Goal: Transaction & Acquisition: Book appointment/travel/reservation

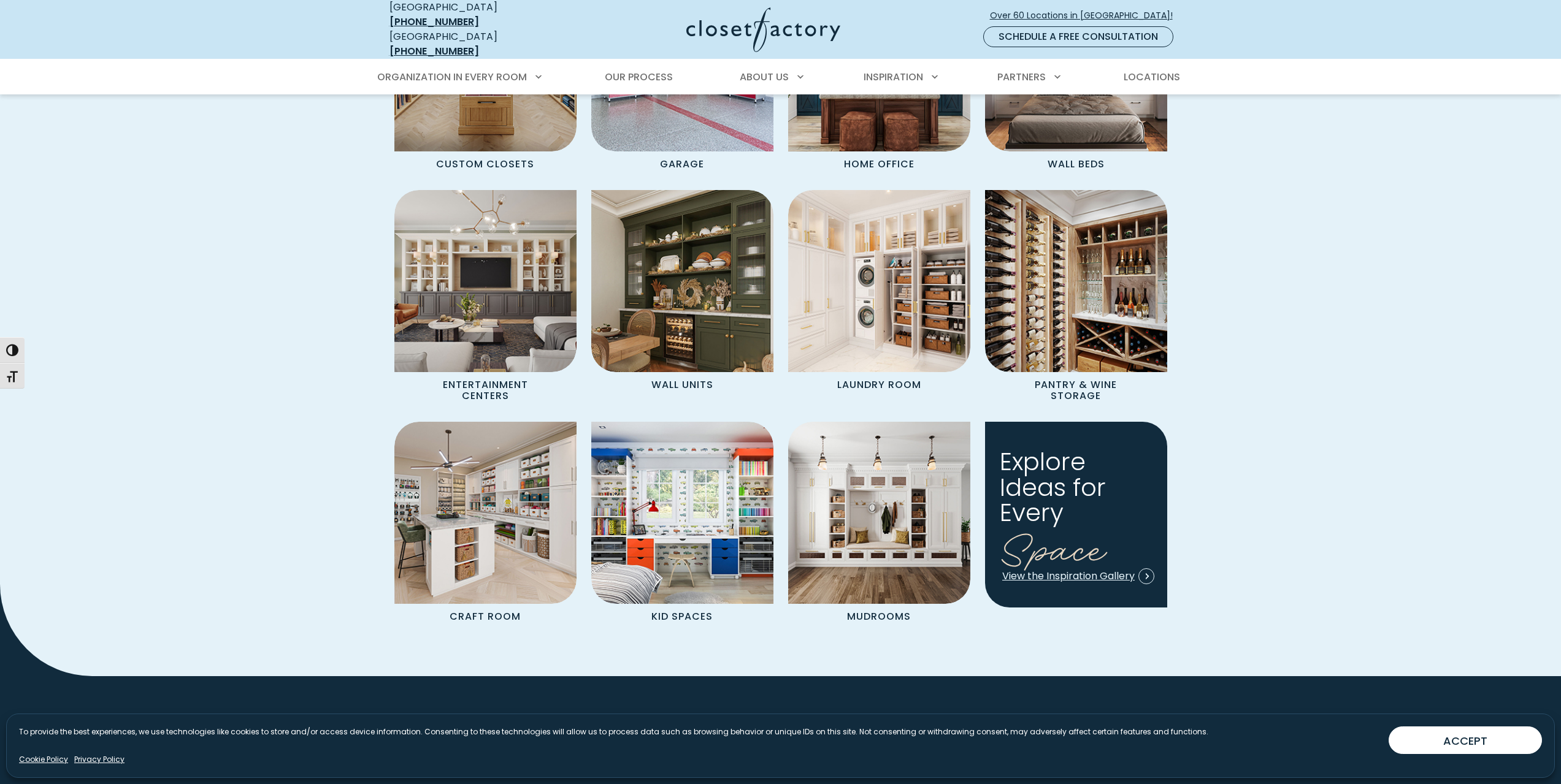
scroll to position [1226, 0]
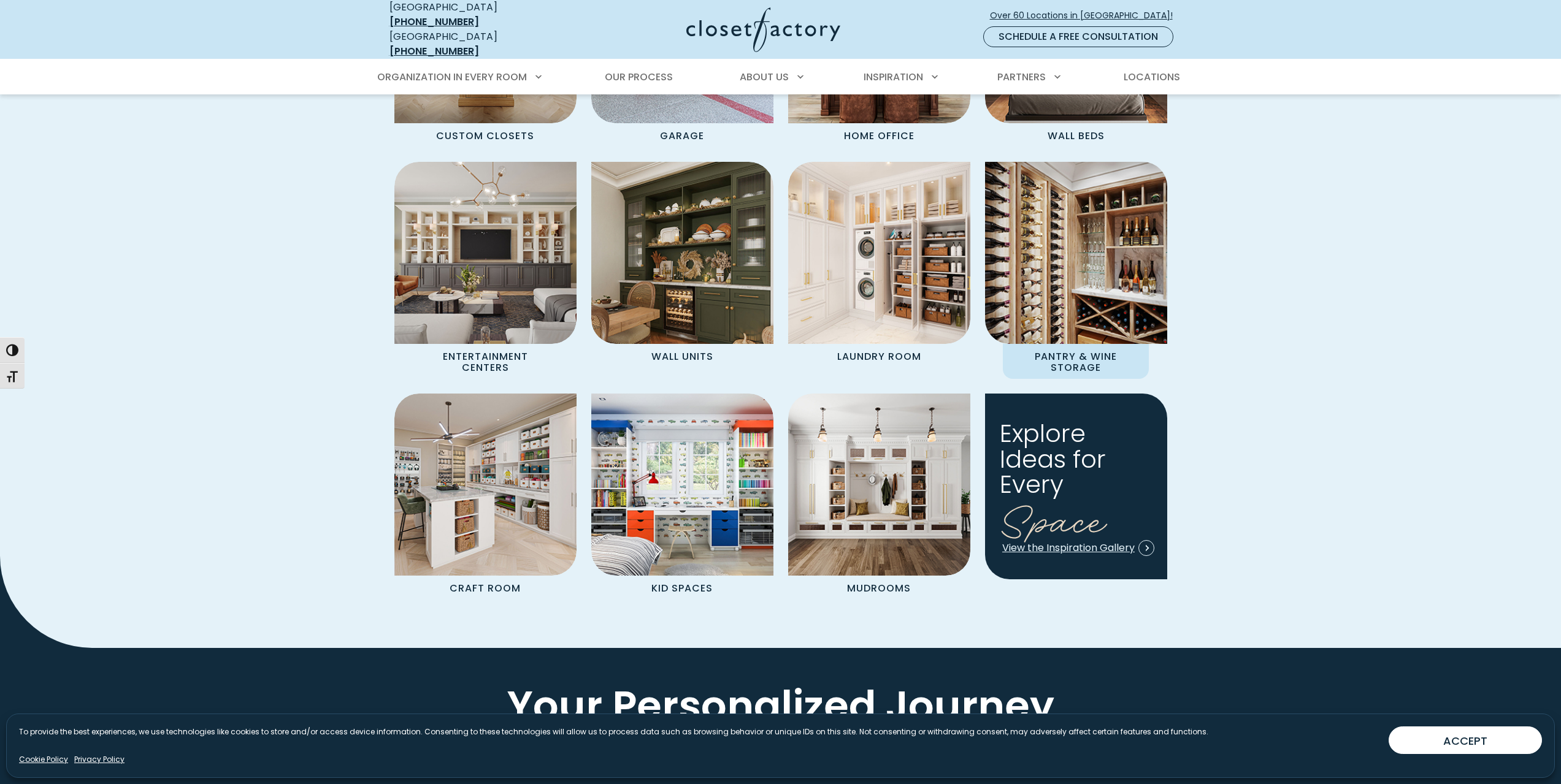
click at [1071, 349] on p "Pantry & Wine Storage" at bounding box center [1075, 361] width 146 height 35
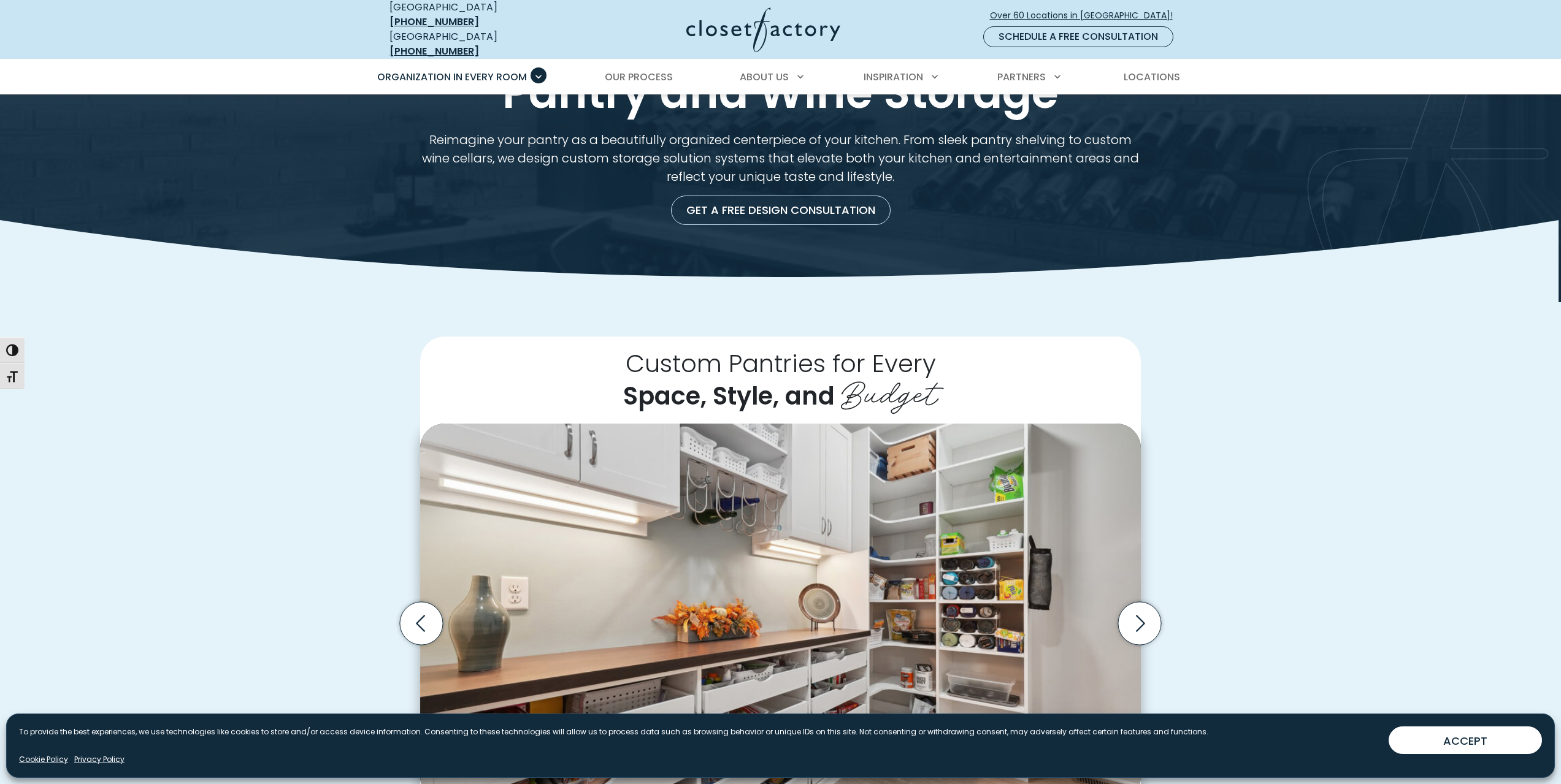
scroll to position [61, 0]
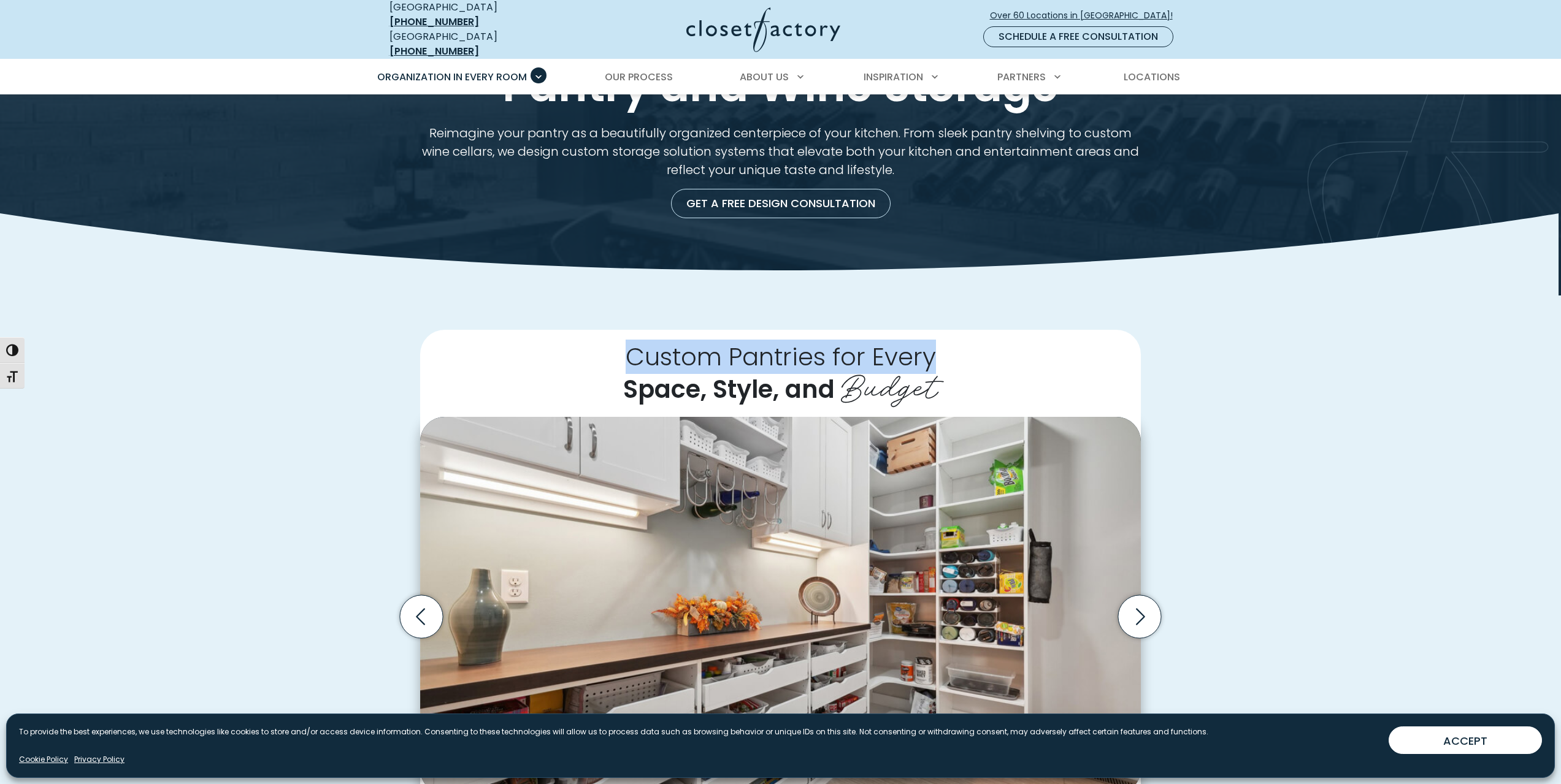
drag, startPoint x: 627, startPoint y: 344, endPoint x: 944, endPoint y: 354, distance: 317.2
click at [944, 354] on h2 "Custom Pantries for Every Space, Style, and Budget" at bounding box center [780, 373] width 721 height 87
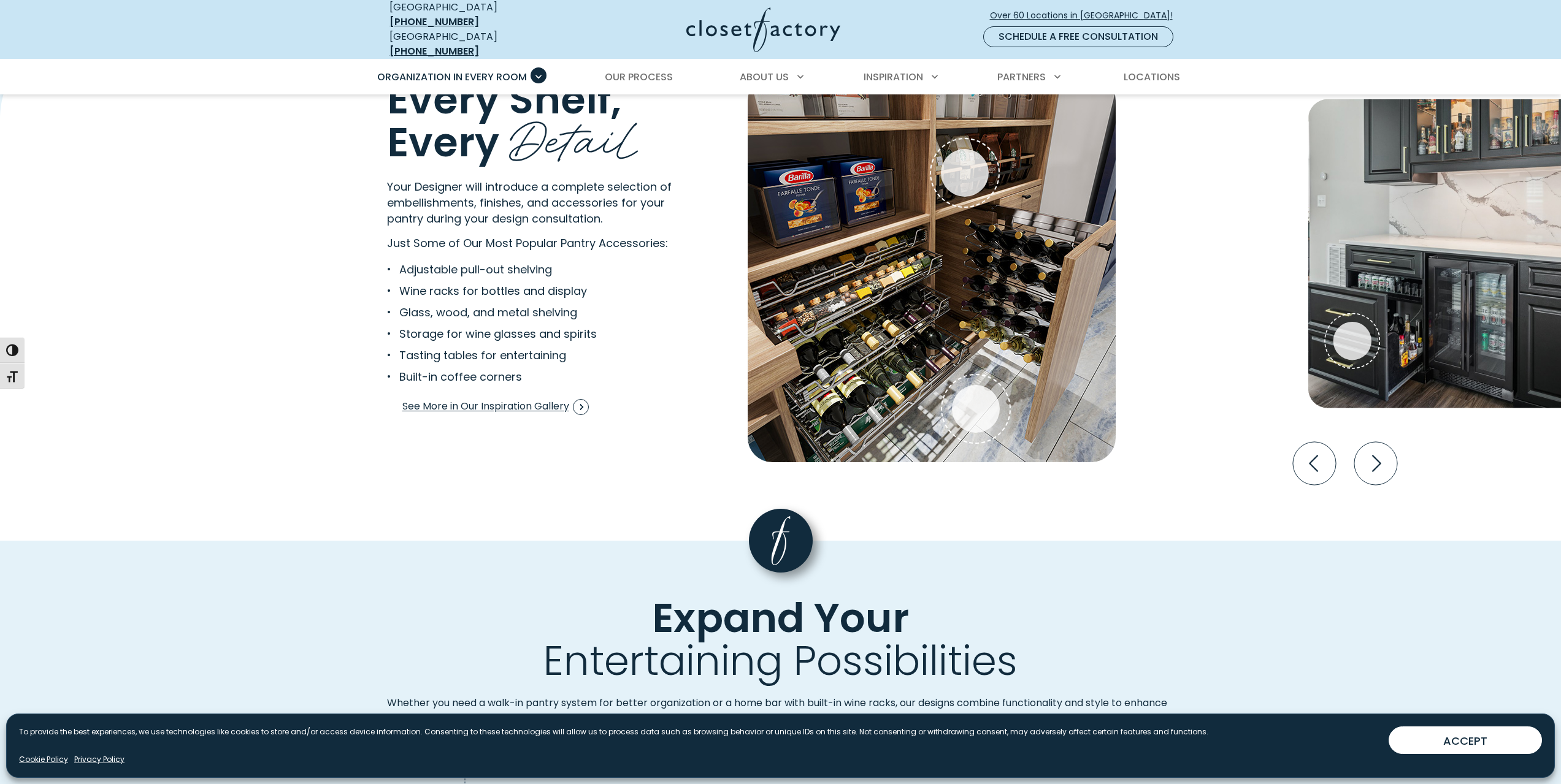
scroll to position [2391, 0]
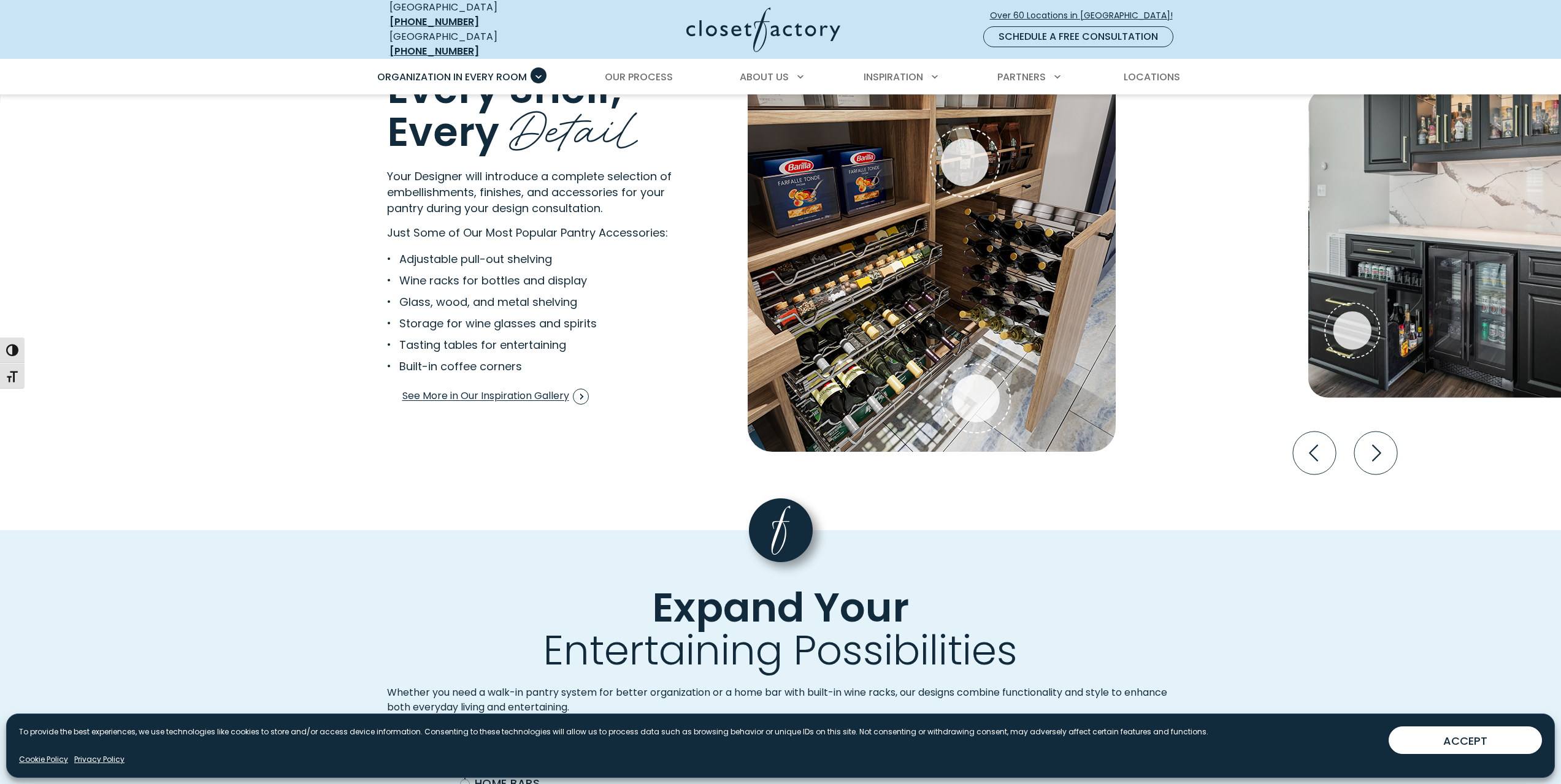
click at [1442, 264] on img "Interactive Gallery" at bounding box center [1455, 243] width 295 height 309
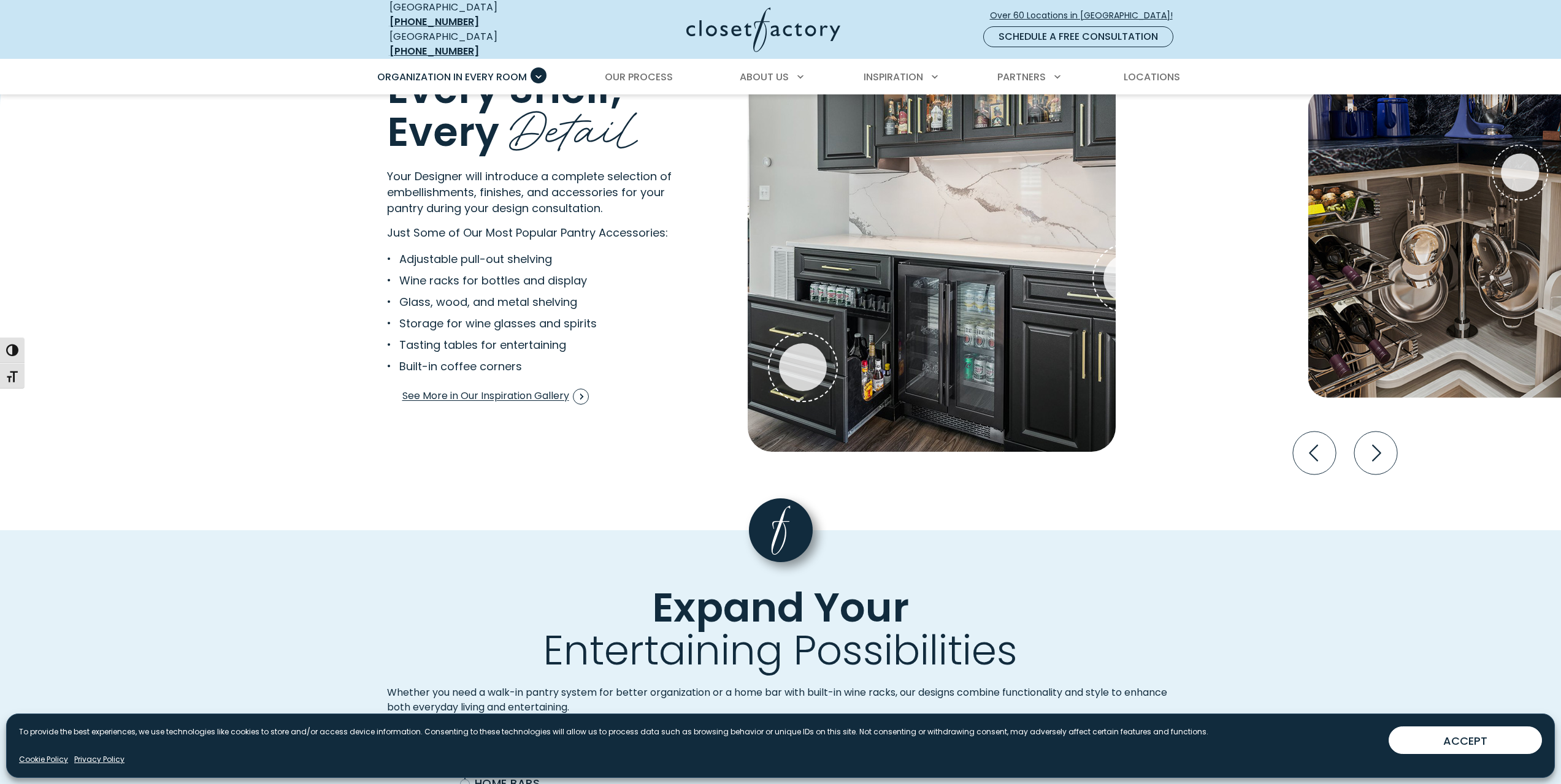
click at [1006, 260] on img "Interactive Gallery" at bounding box center [931, 259] width 368 height 387
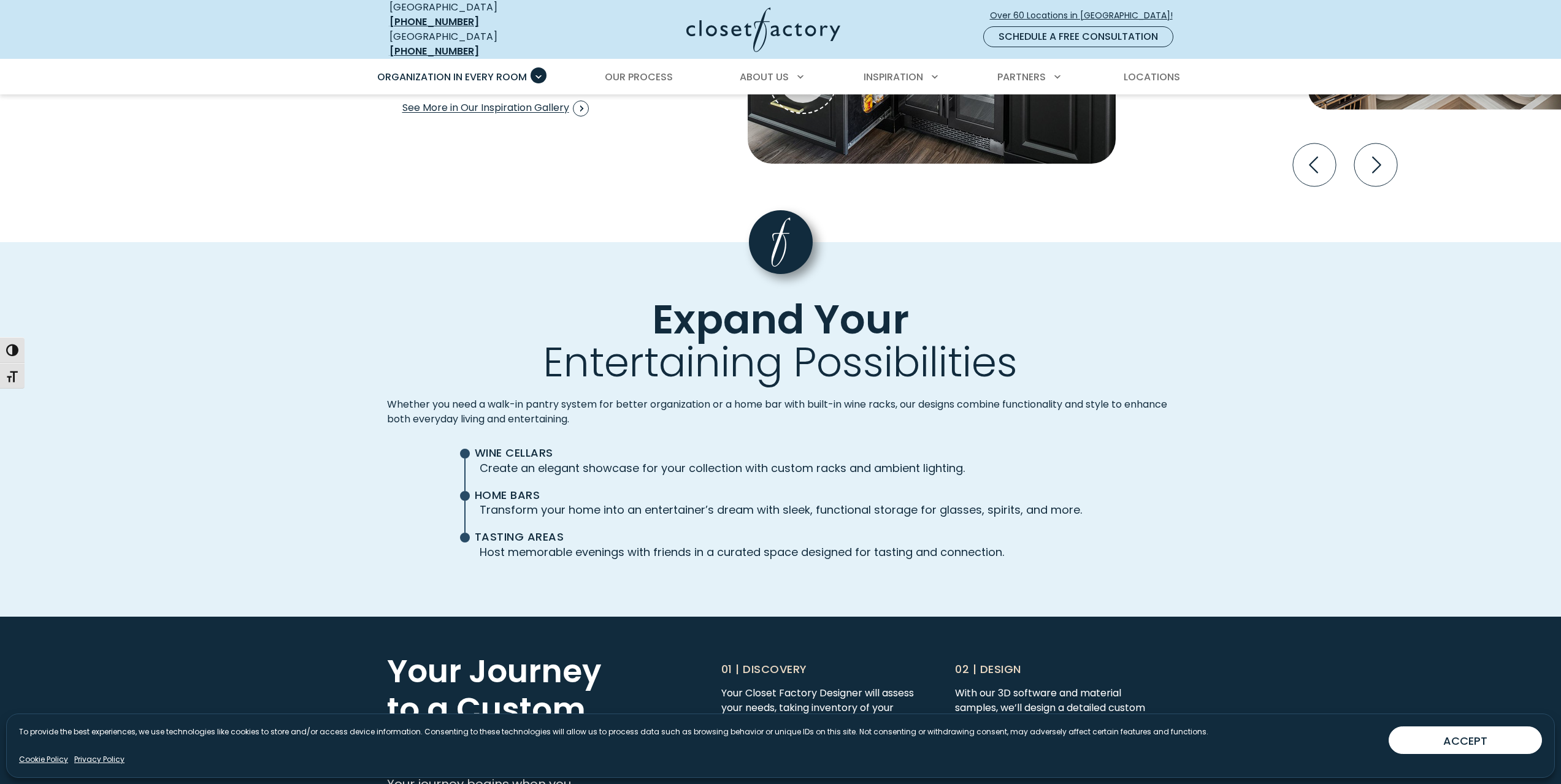
scroll to position [2698, 0]
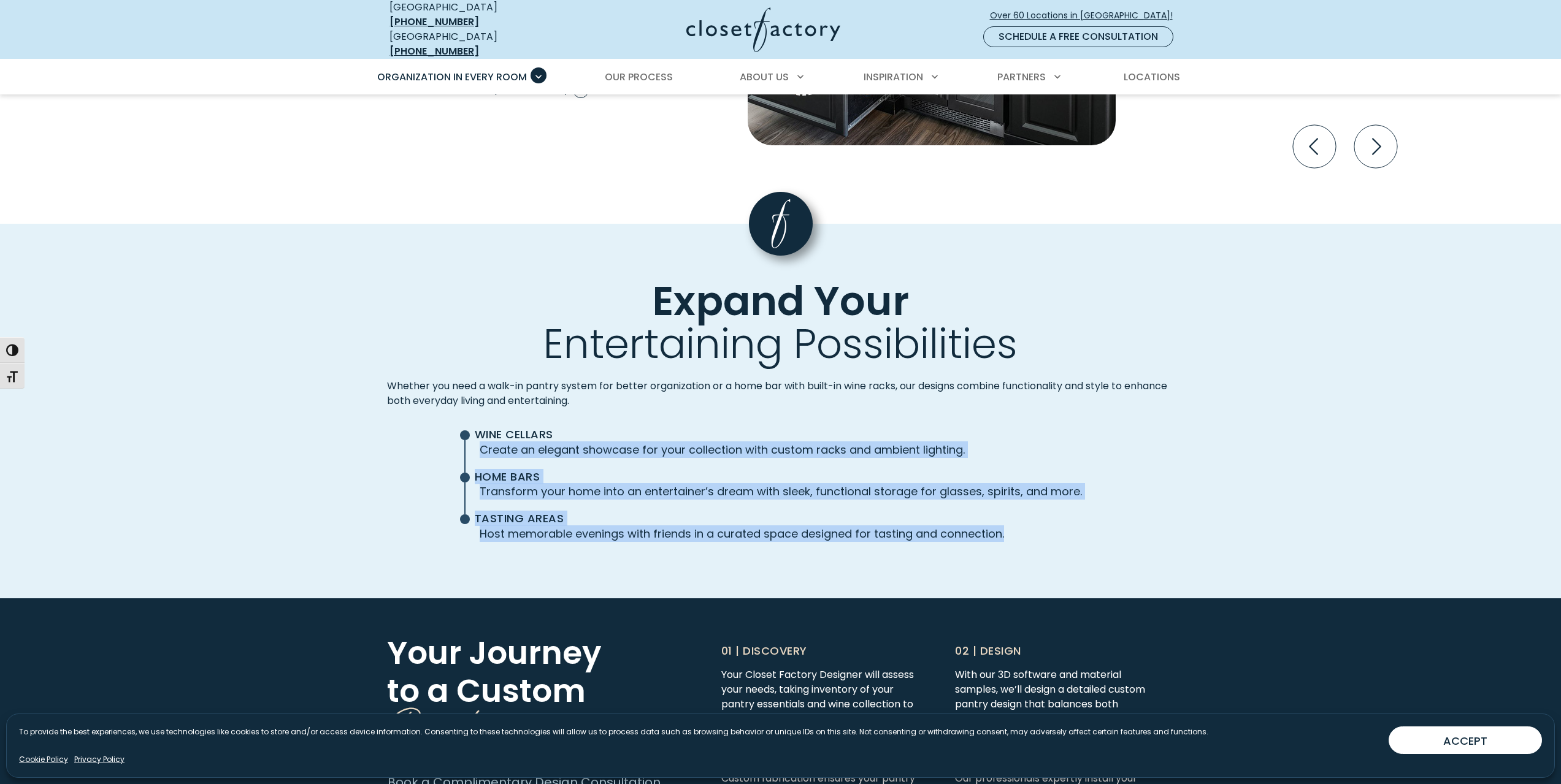
drag, startPoint x: 483, startPoint y: 441, endPoint x: 1060, endPoint y: 522, distance: 582.7
click at [1059, 522] on ul "Wine Cellars Create an elegant showcase for your collection with custom racks a…" at bounding box center [781, 491] width 602 height 126
click at [1061, 525] on p "Host memorable evenings with friends in a curated space designed for tasting an…" at bounding box center [781, 534] width 602 height 16
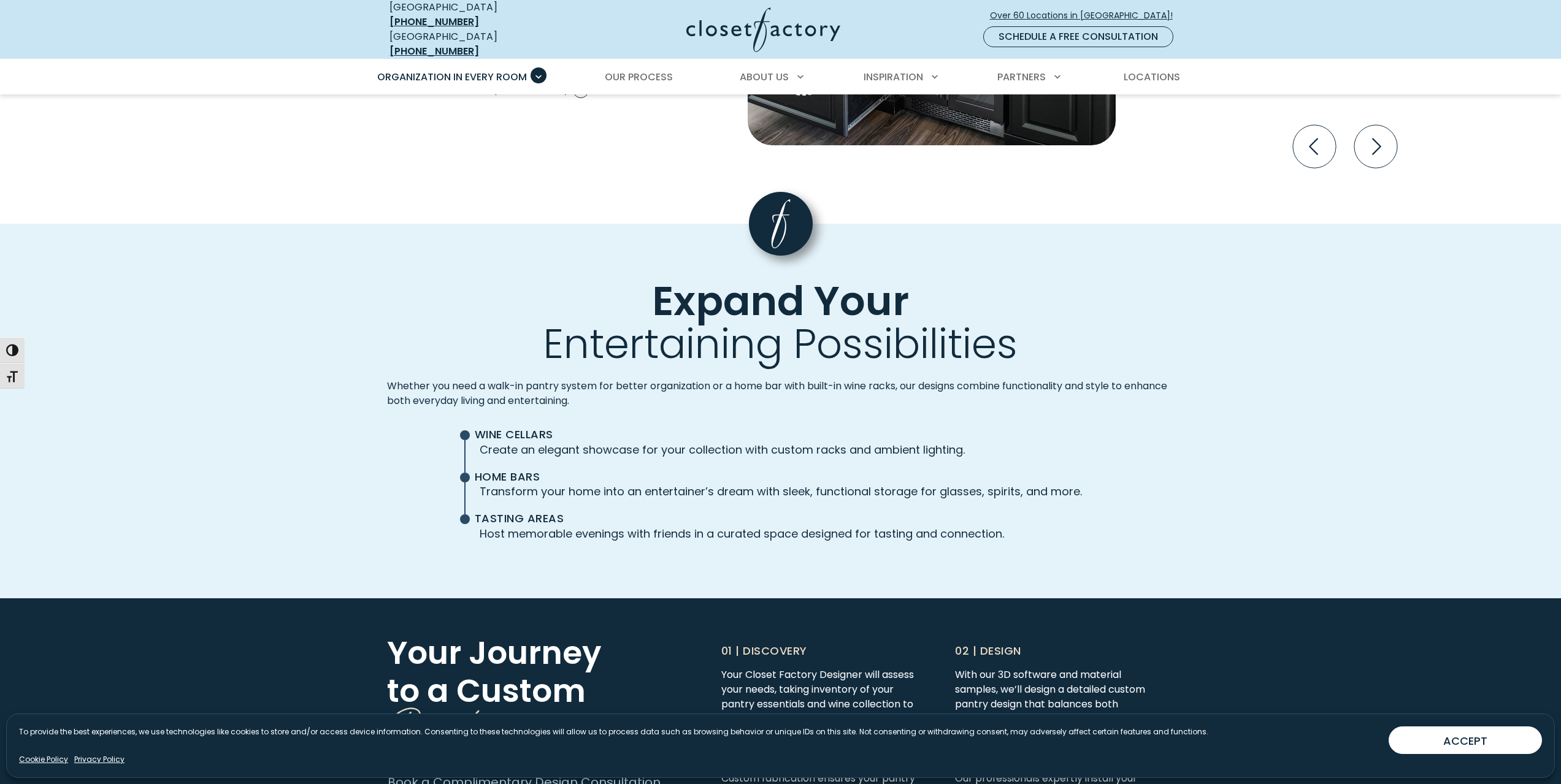
scroll to position [2882, 0]
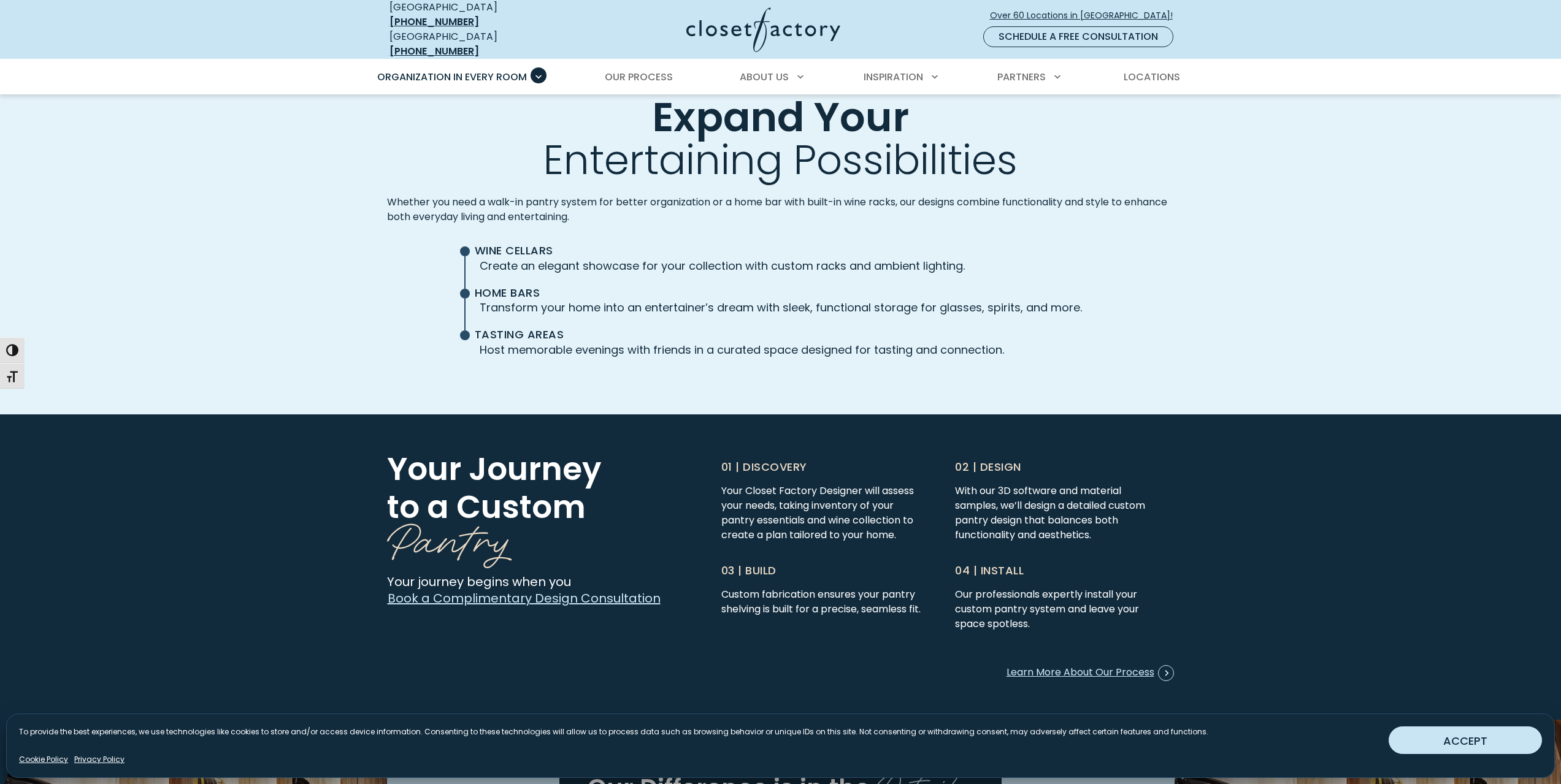
click at [1475, 738] on button "ACCEPT" at bounding box center [1466, 741] width 153 height 28
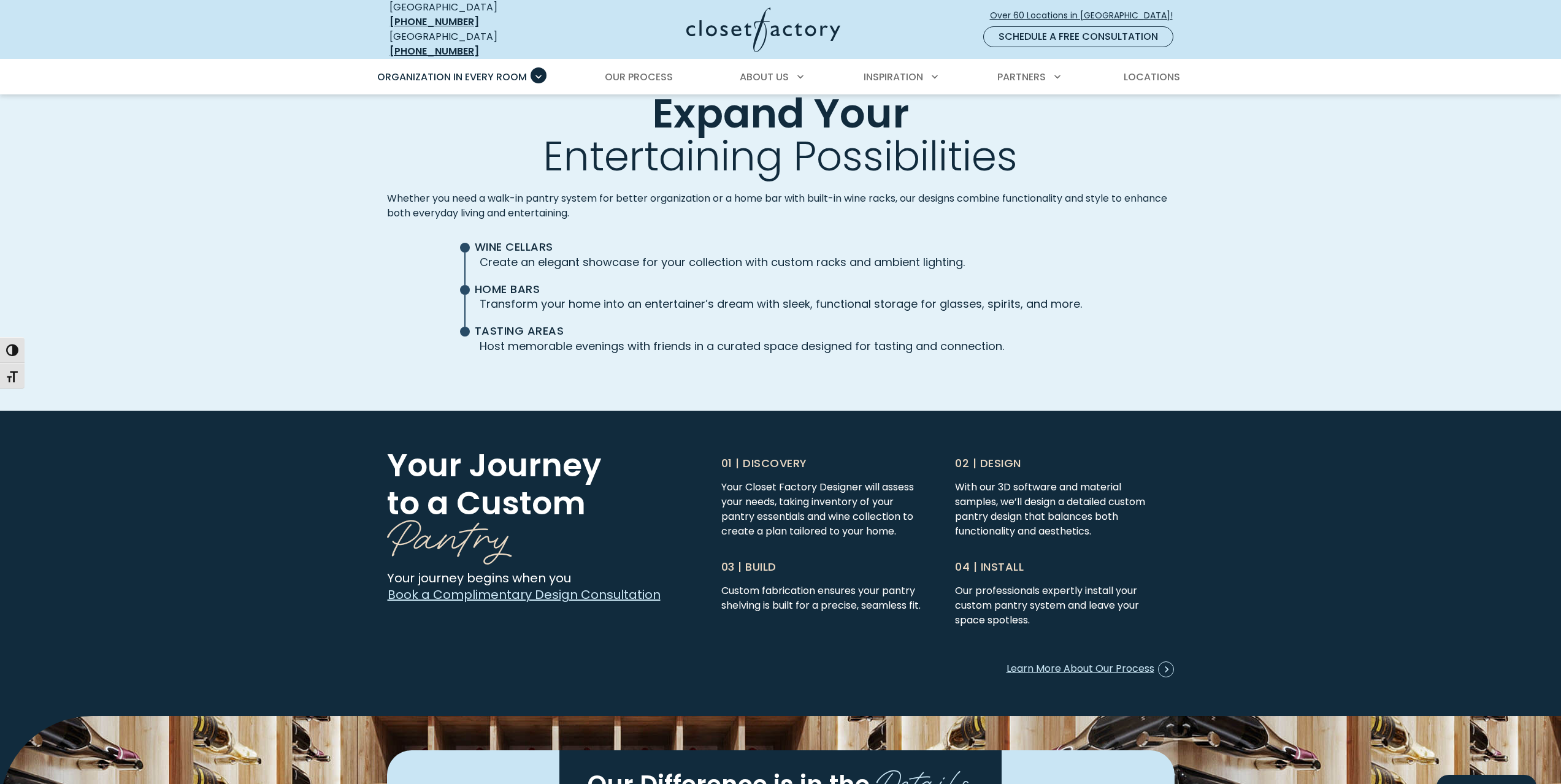
scroll to position [2943, 0]
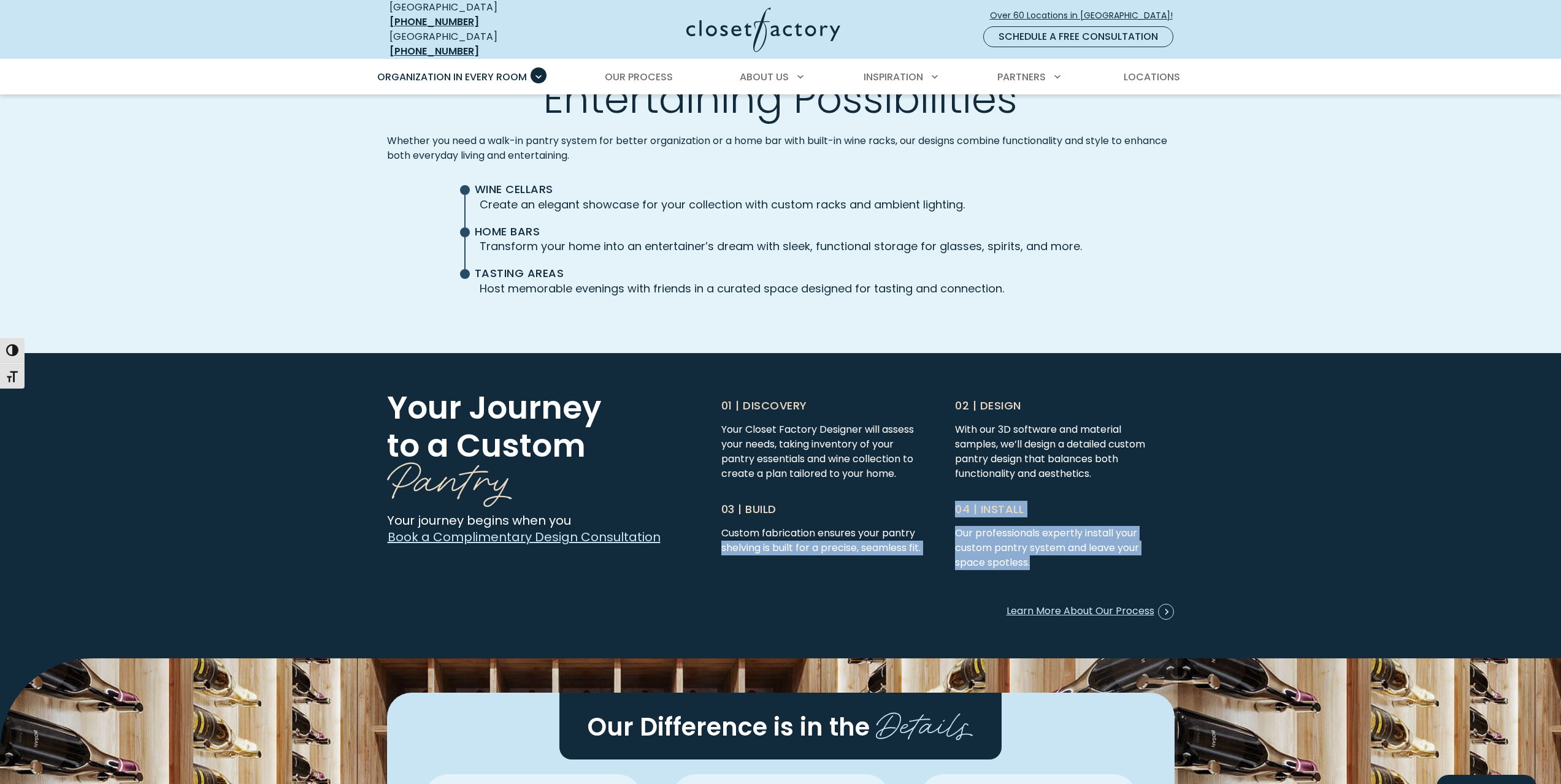
drag, startPoint x: 1039, startPoint y: 554, endPoint x: 943, endPoint y: 524, distance: 100.6
click at [943, 524] on div "01 | Discovery Your Closet Factory Designer will assess your needs, taking inve…" at bounding box center [948, 494] width 468 height 193
click at [1098, 546] on p "Our professionals expertly install your custom pantry system and leave your spa…" at bounding box center [1058, 548] width 207 height 44
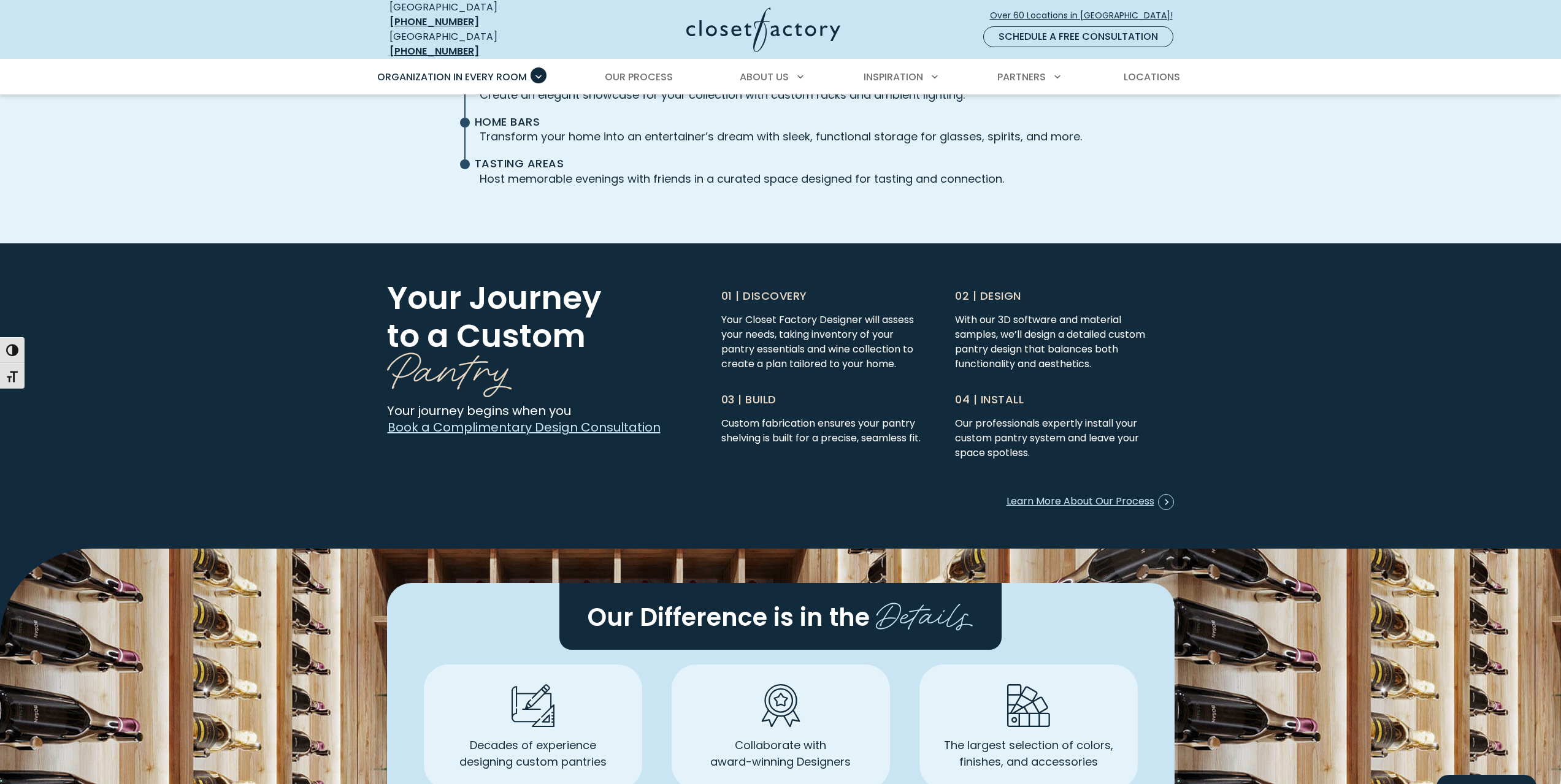
scroll to position [3066, 0]
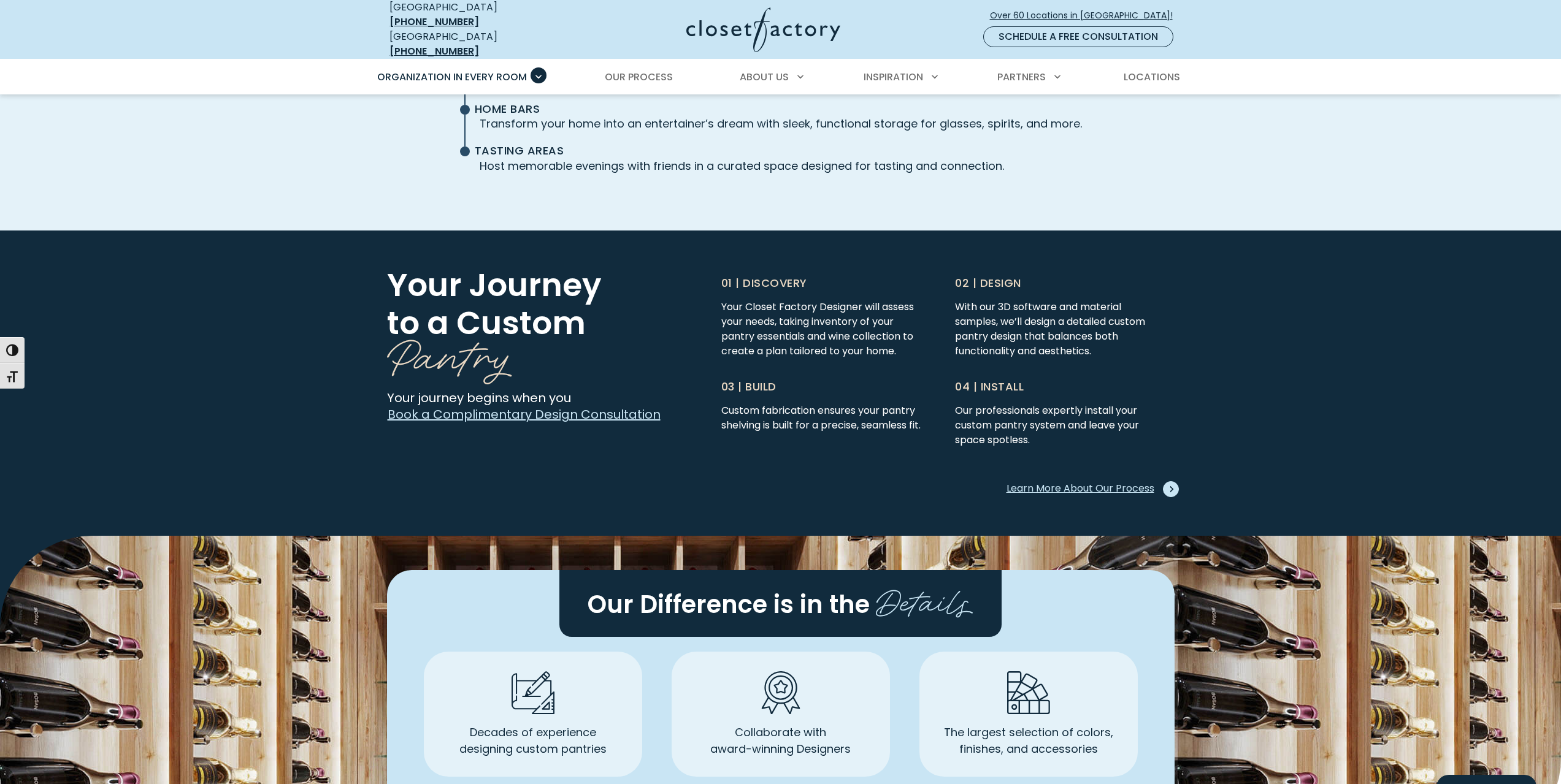
click at [1115, 481] on span "Learn More About Our Process" at bounding box center [1089, 489] width 167 height 16
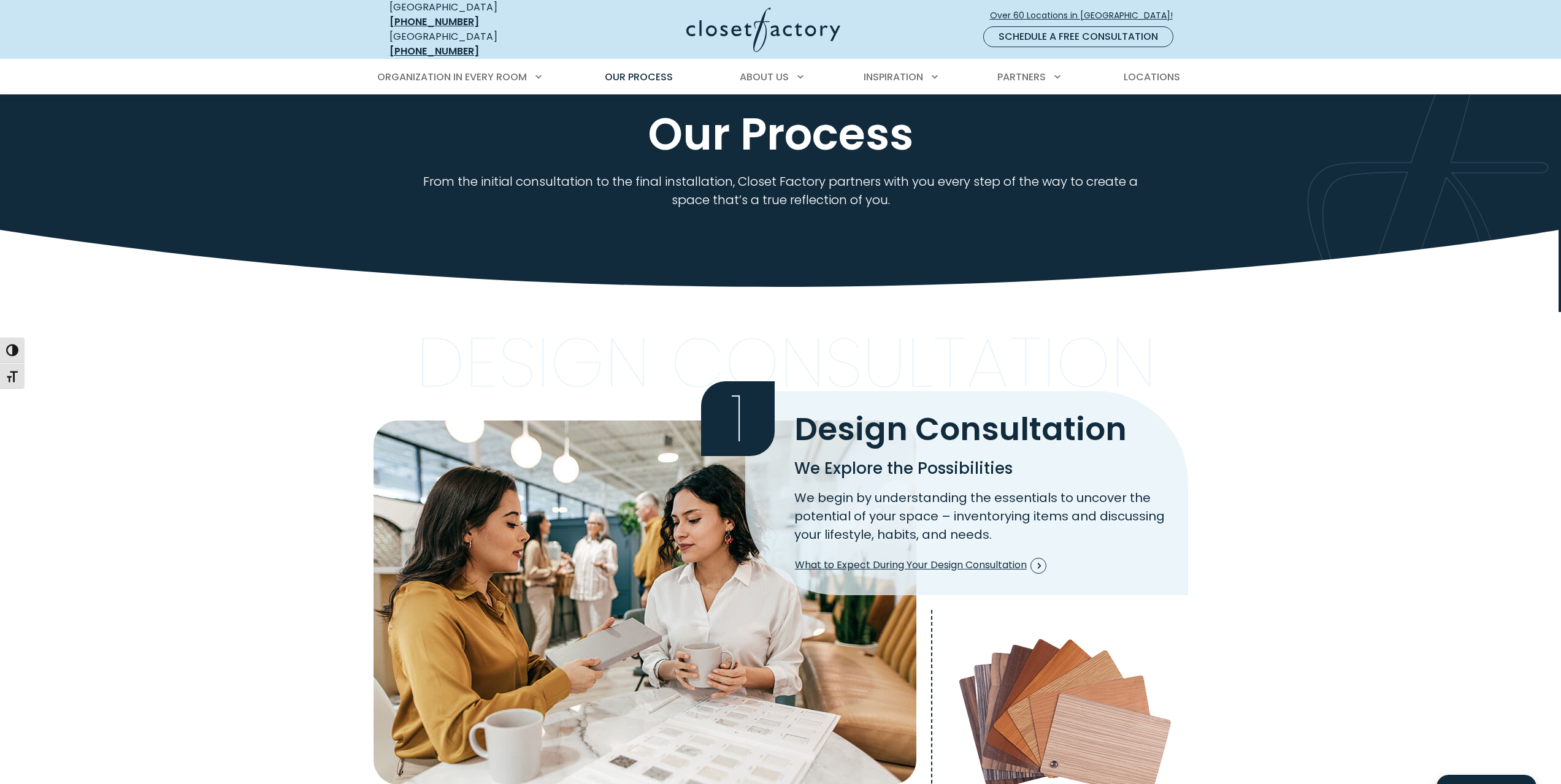
scroll to position [61, 0]
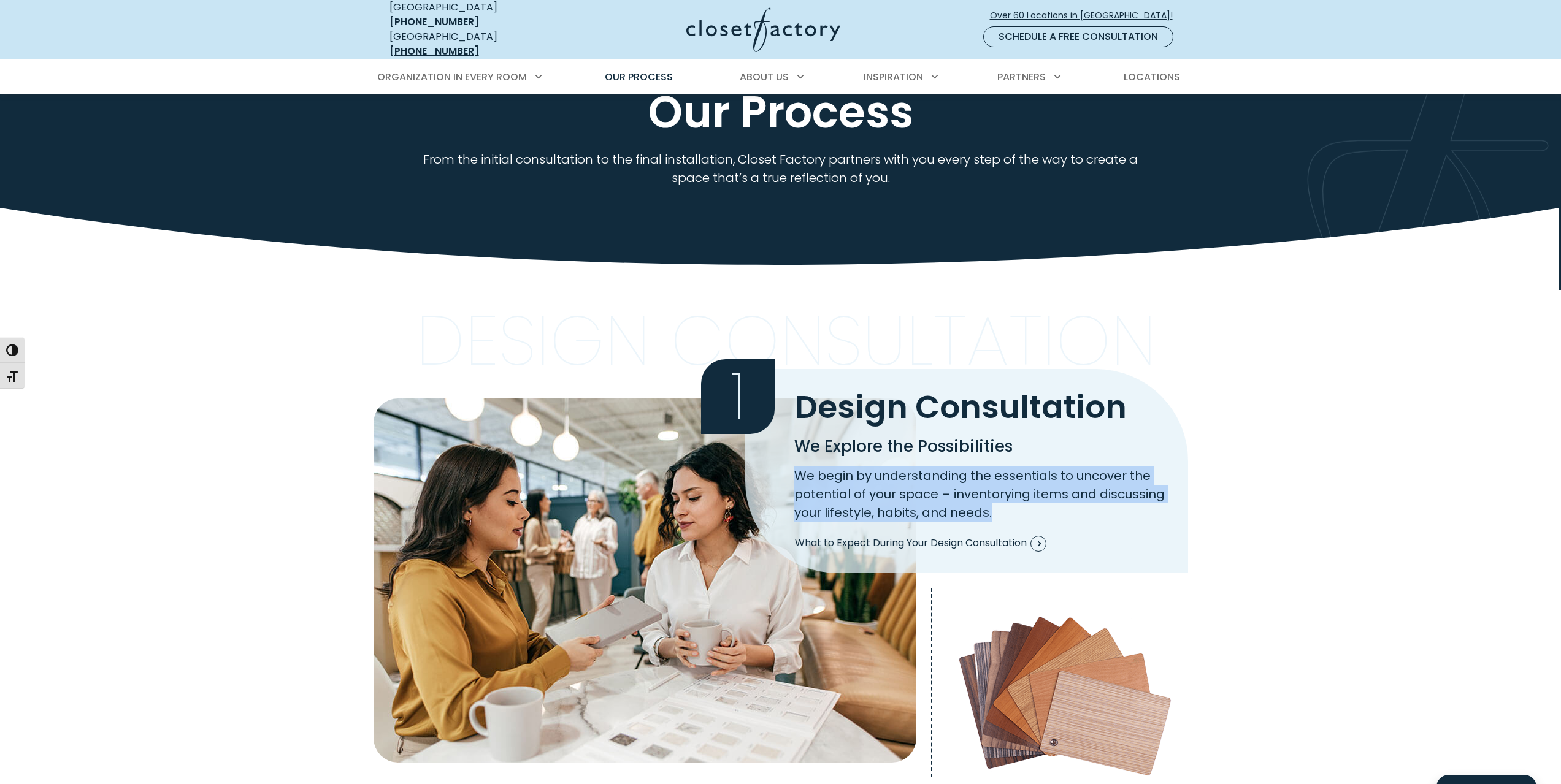
drag, startPoint x: 798, startPoint y: 467, endPoint x: 1058, endPoint y: 503, distance: 262.5
click at [1061, 503] on p "We begin by understanding the essentials to uncover the potential of your space…" at bounding box center [983, 494] width 379 height 55
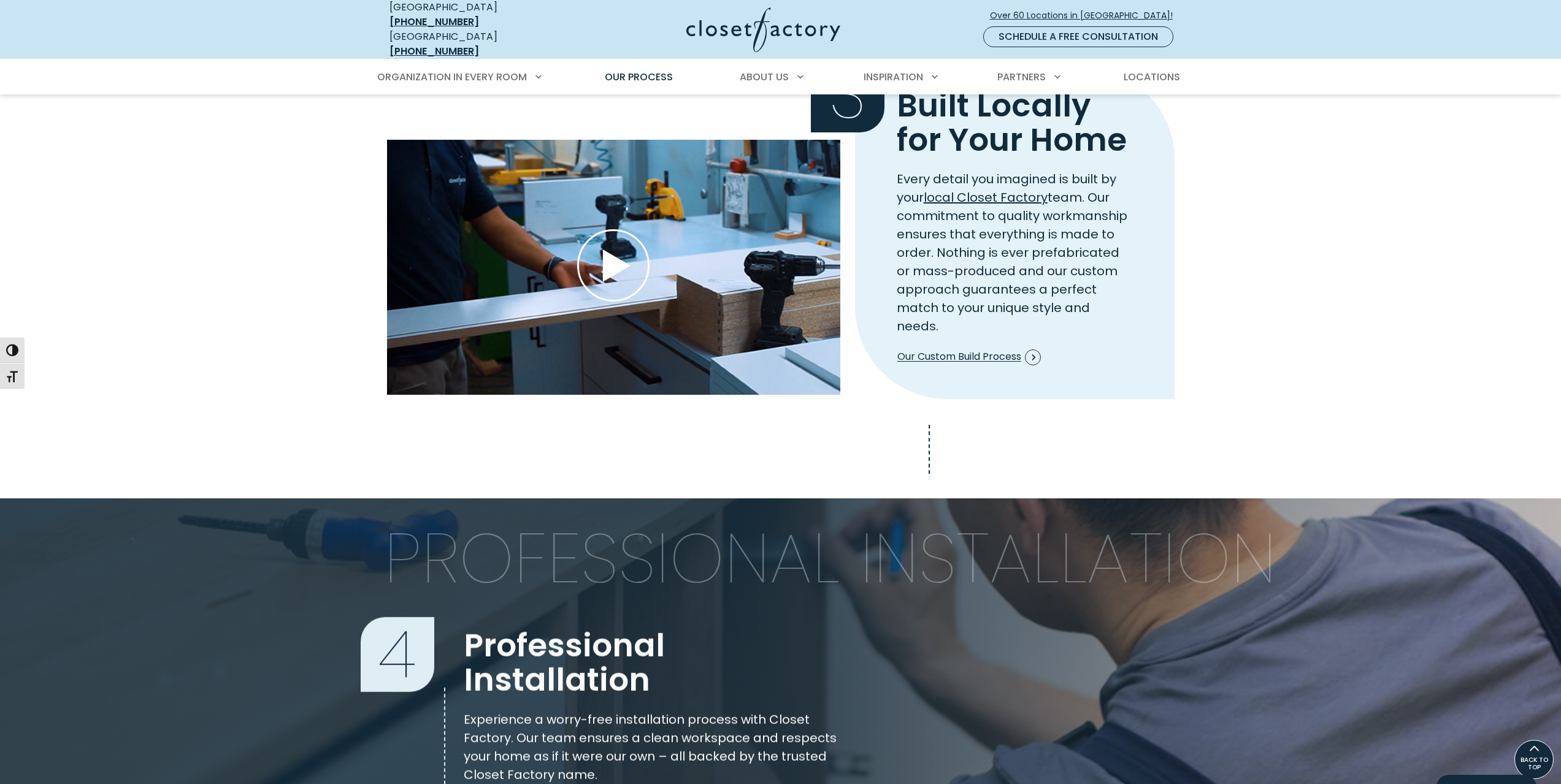
scroll to position [1349, 0]
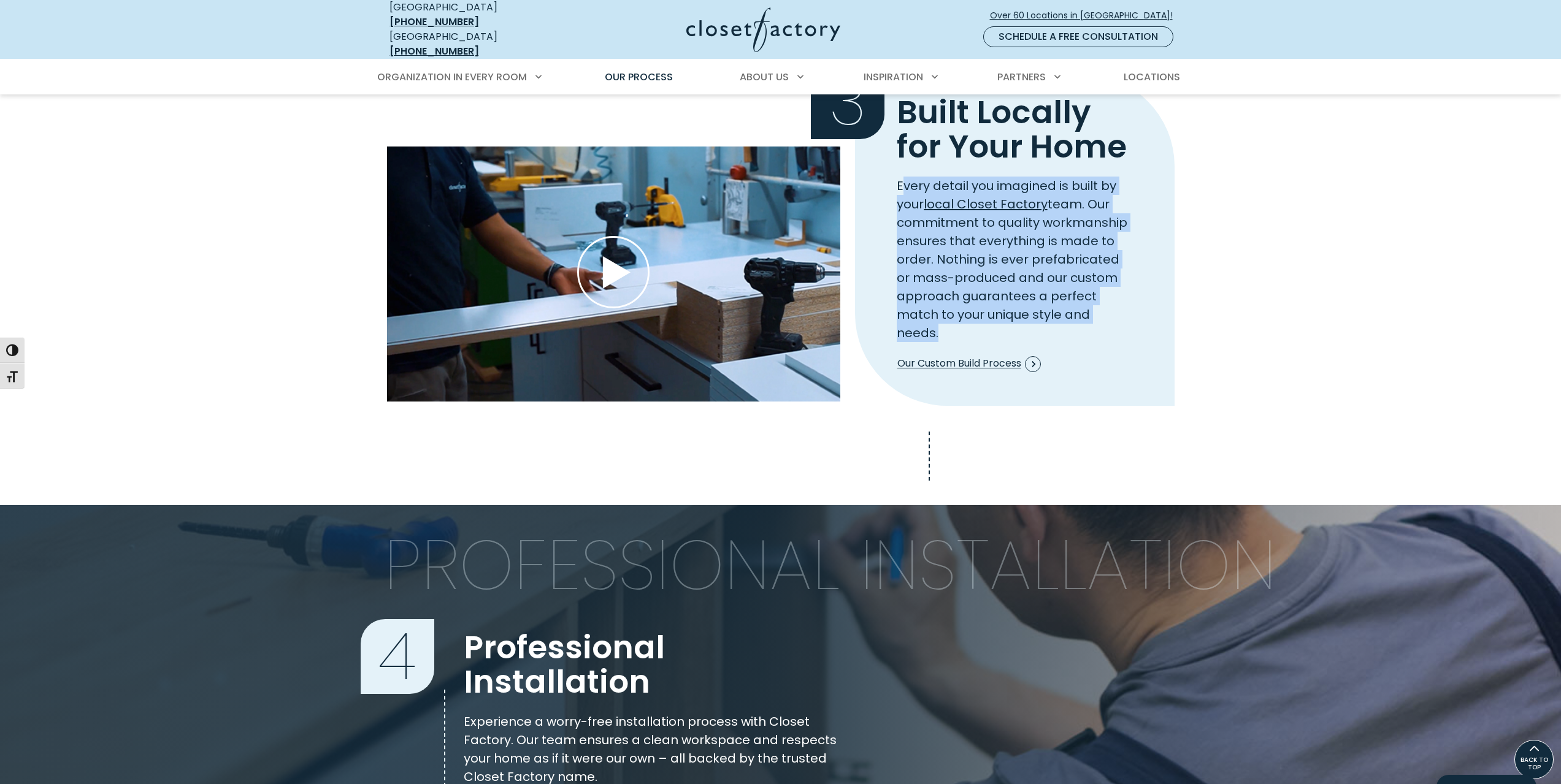
drag, startPoint x: 906, startPoint y: 197, endPoint x: 1130, endPoint y: 330, distance: 260.5
click at [1130, 330] on p "Every detail you imagined is built by your local Closet Factory team. Our commi…" at bounding box center [1014, 259] width 236 height 166
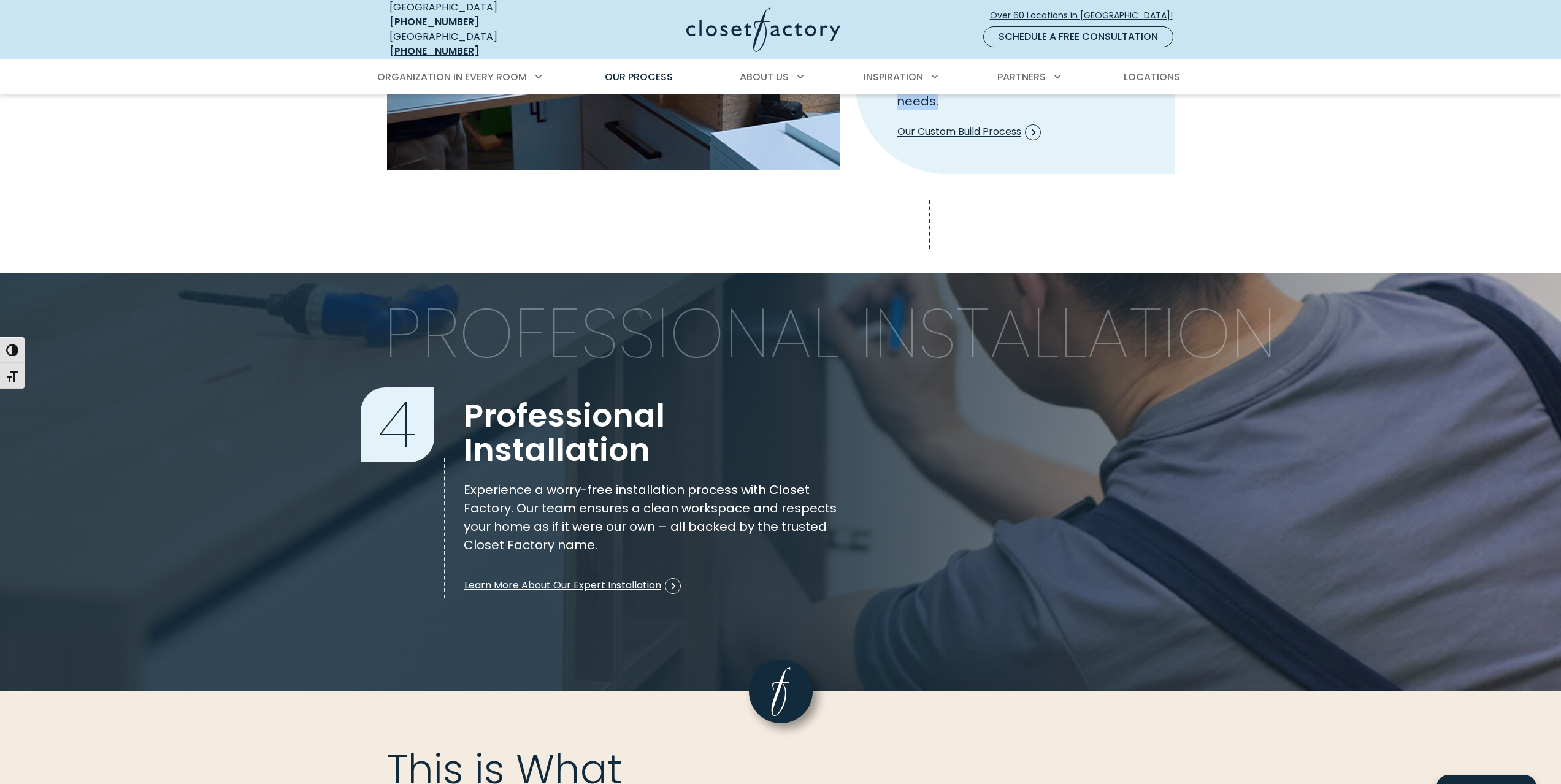
scroll to position [1594, 0]
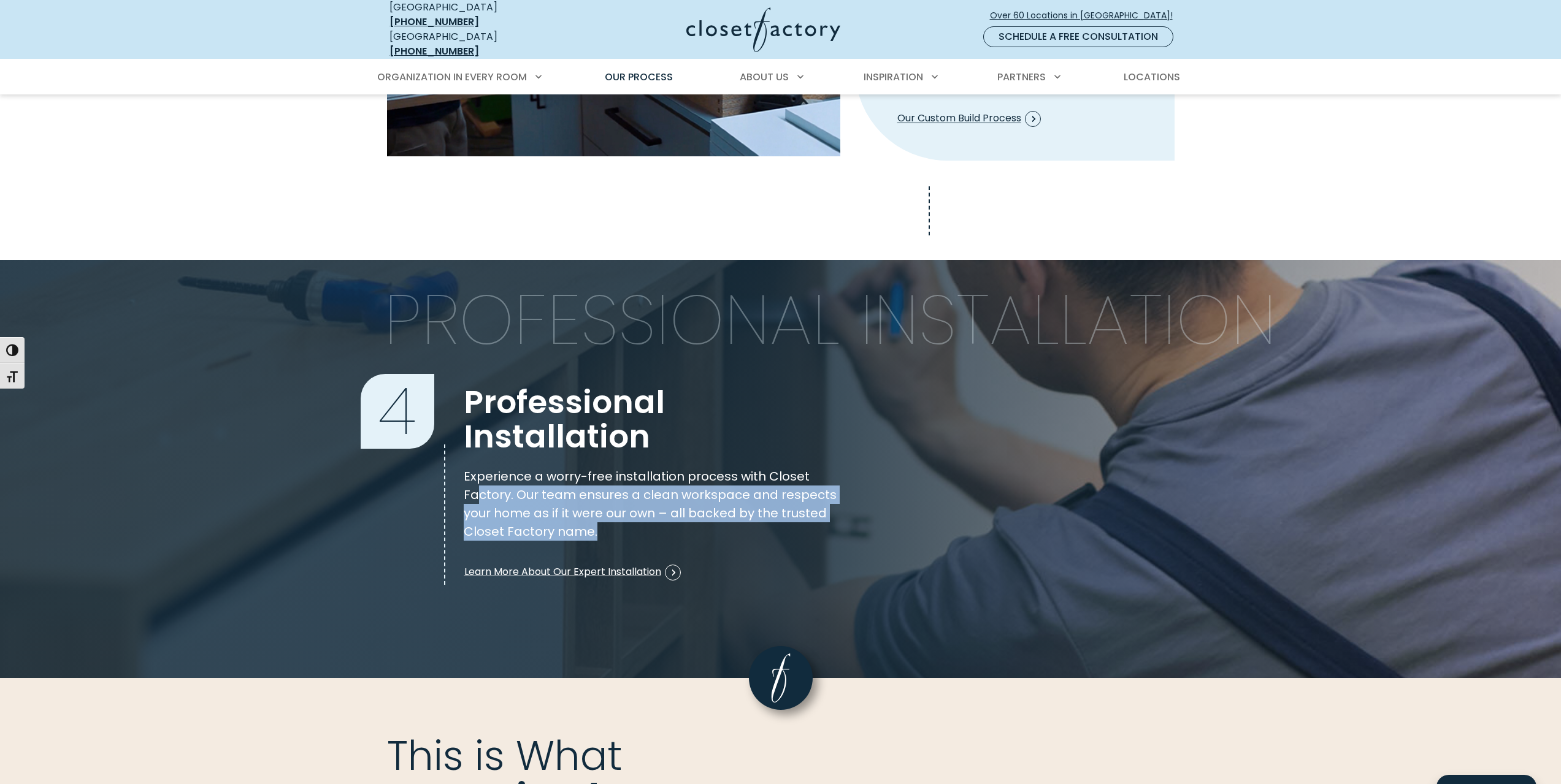
drag, startPoint x: 476, startPoint y: 472, endPoint x: 641, endPoint y: 517, distance: 171.0
click at [641, 517] on div "Experience a worry-free installation process with Closet Factory. Our team ensu…" at bounding box center [651, 509] width 390 height 83
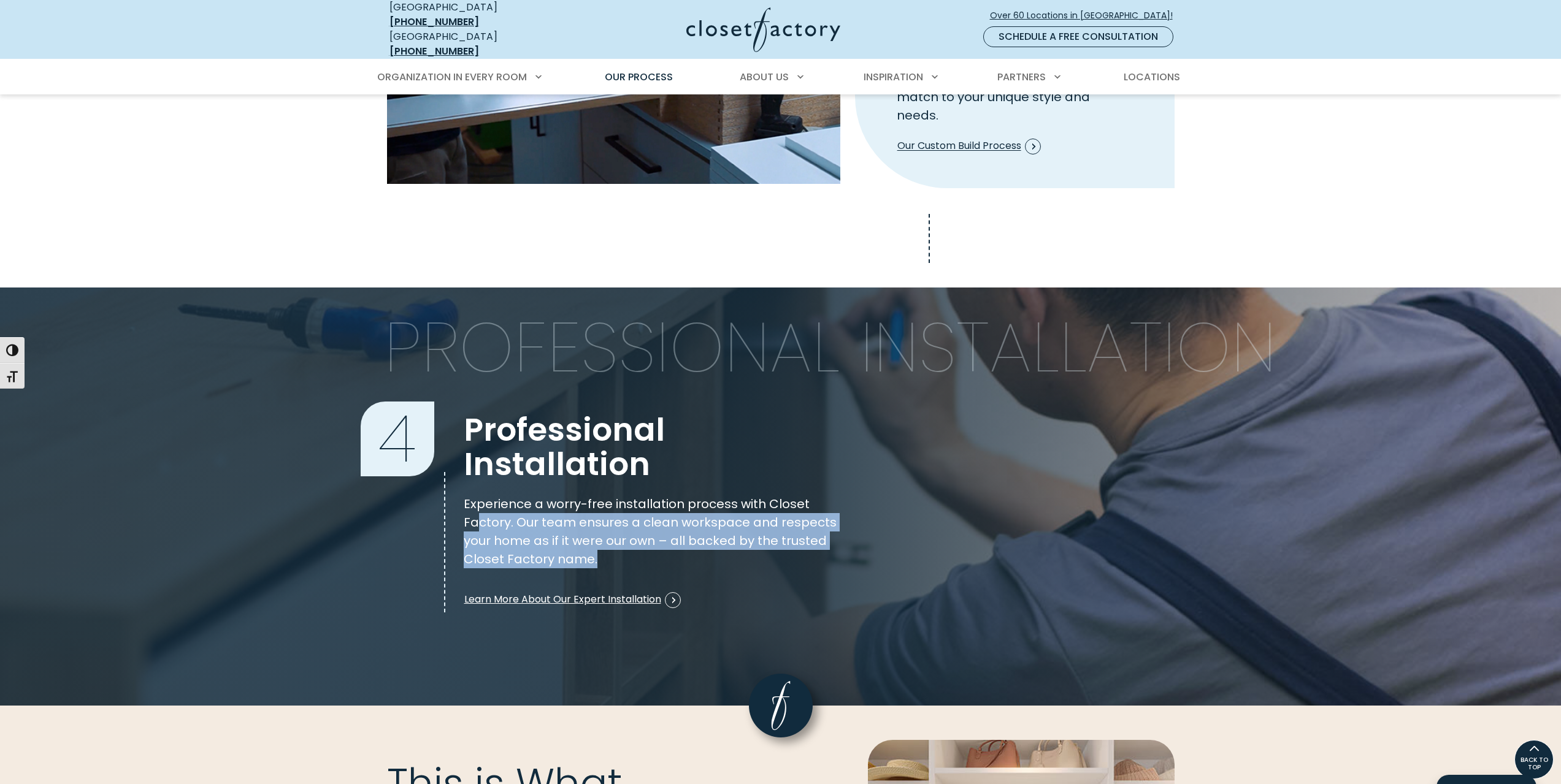
scroll to position [1566, 0]
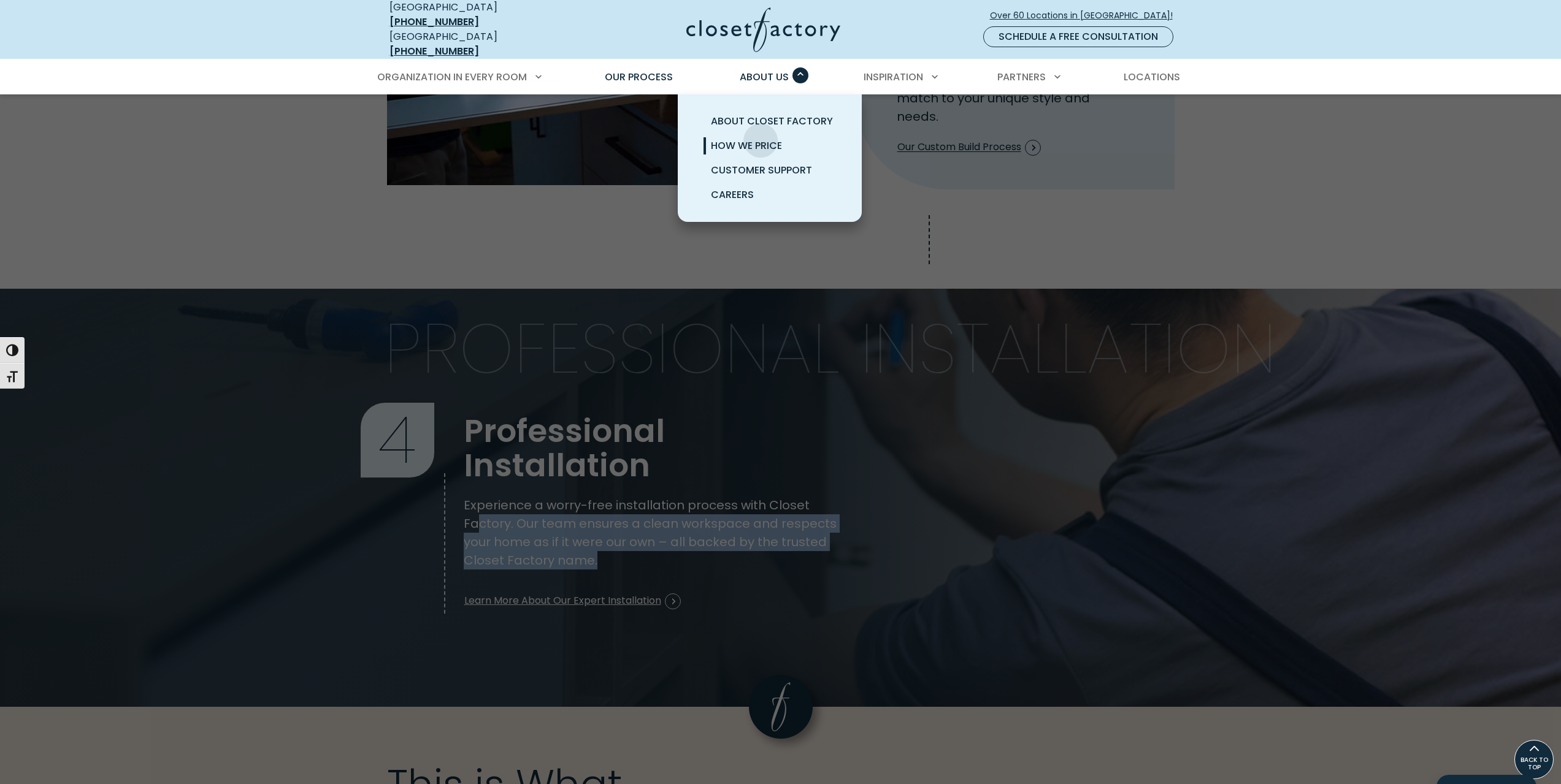
click at [761, 139] on span "How We Price" at bounding box center [746, 145] width 71 height 14
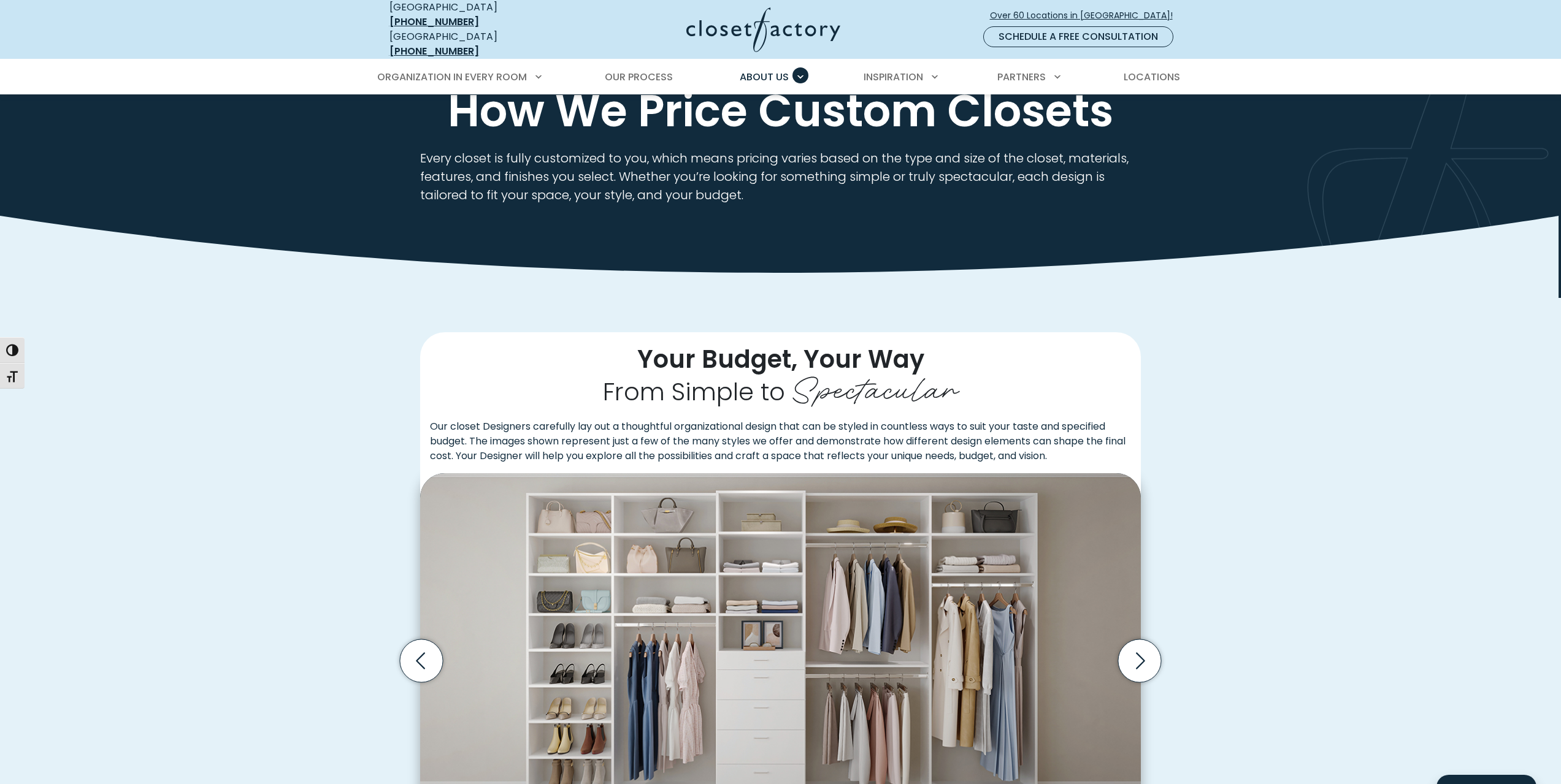
scroll to position [61, 0]
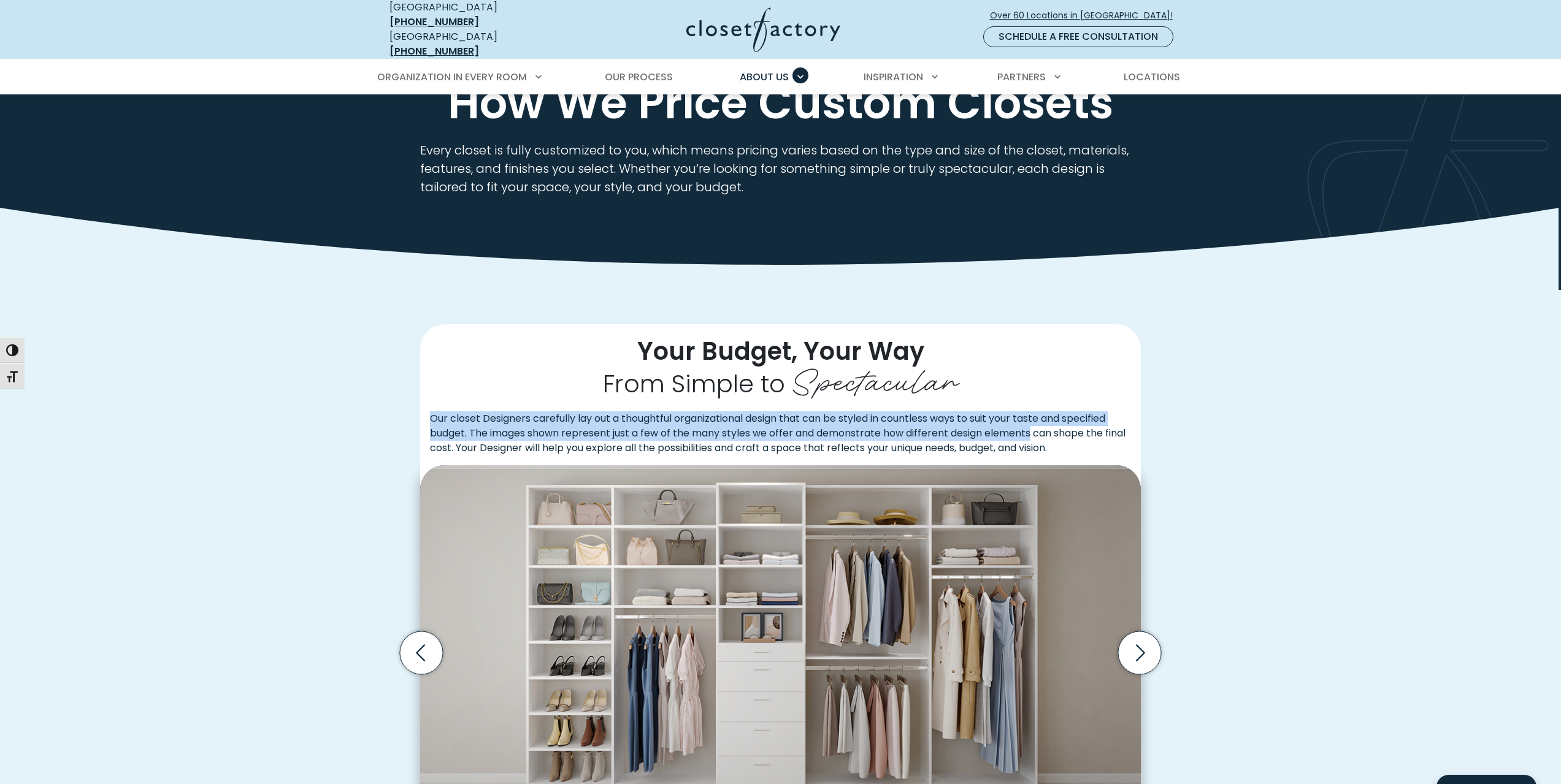
drag, startPoint x: 433, startPoint y: 410, endPoint x: 1041, endPoint y: 428, distance: 608.3
click at [1040, 428] on p "Our closet Designers carefully lay out a thoughtful organizational design that …" at bounding box center [780, 438] width 721 height 54
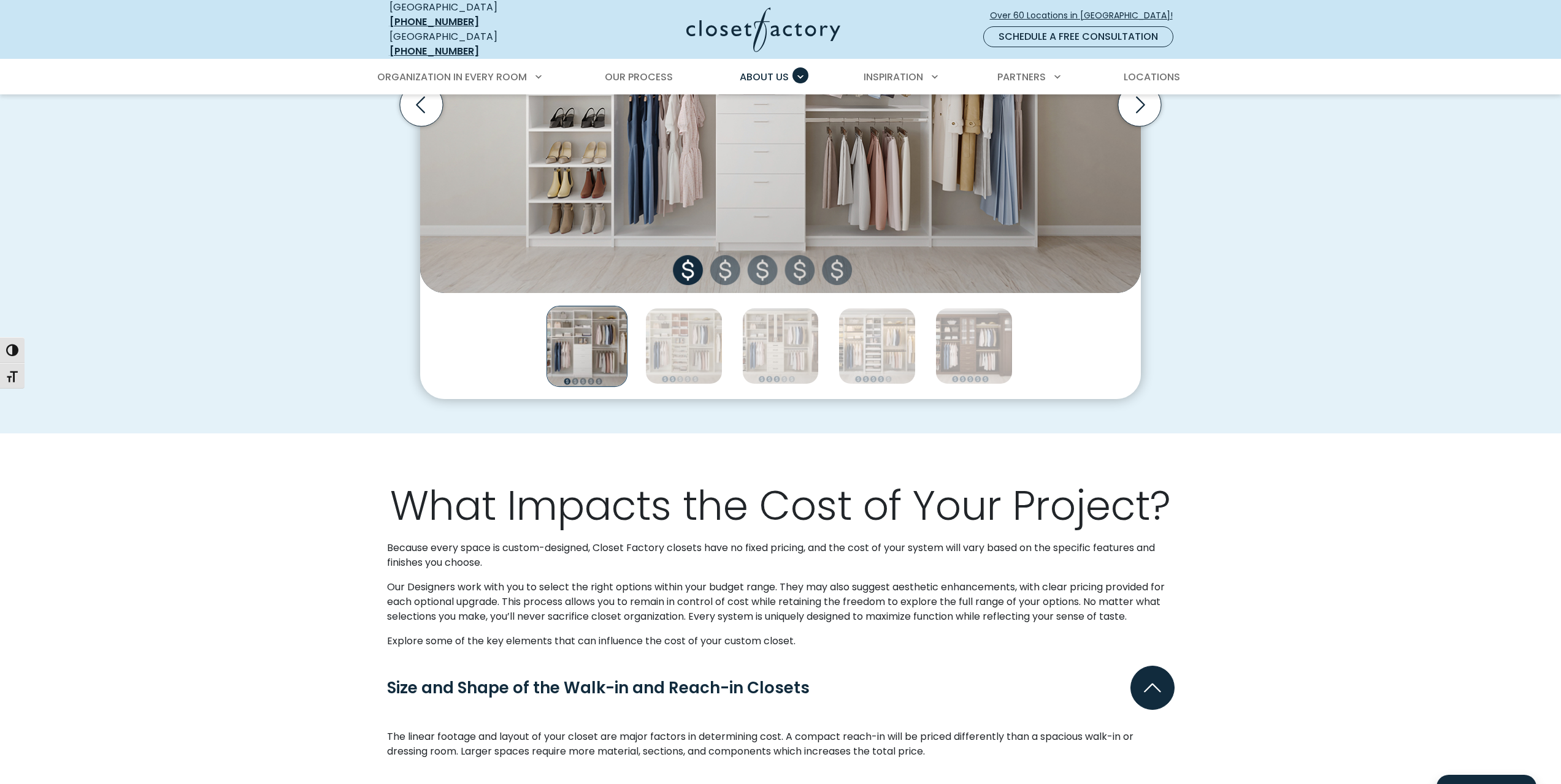
scroll to position [613, 0]
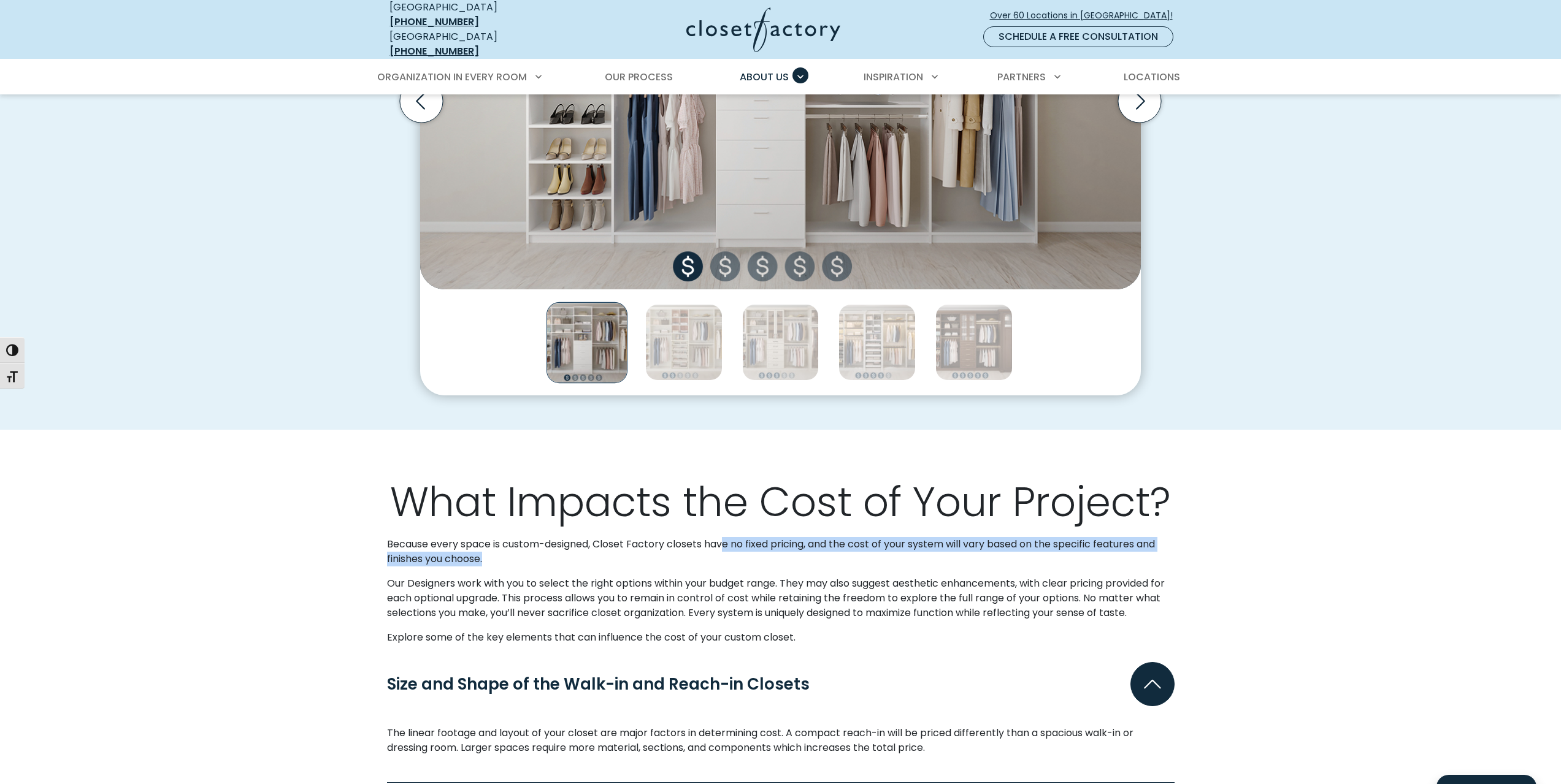
drag, startPoint x: 730, startPoint y: 538, endPoint x: 517, endPoint y: 547, distance: 213.2
click at [517, 547] on p "Because every space is custom-designed, Closet Factory closets have no fixed pr…" at bounding box center [780, 551] width 787 height 29
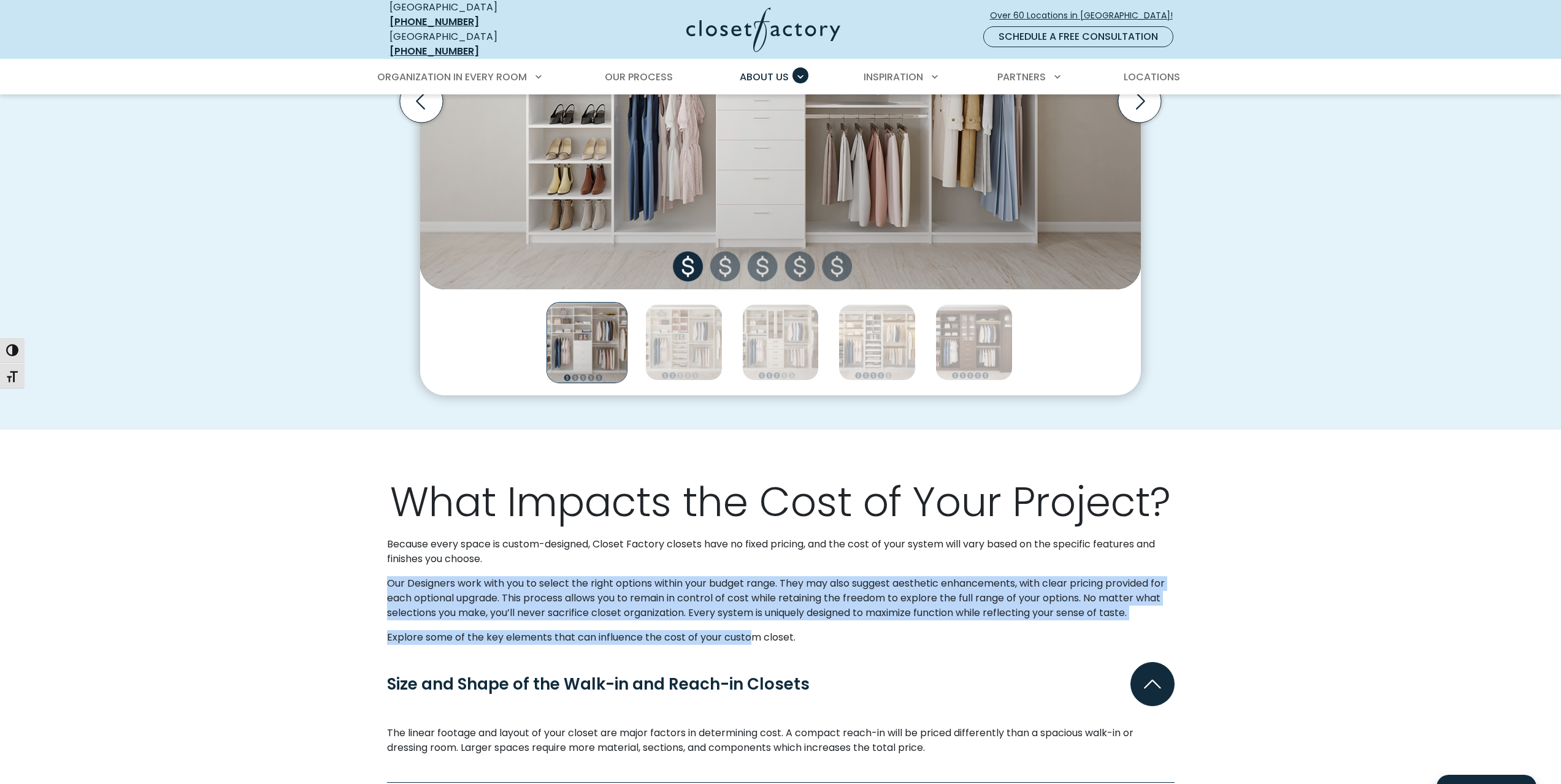
drag, startPoint x: 389, startPoint y: 578, endPoint x: 752, endPoint y: 629, distance: 366.6
click at [752, 629] on div "Because every space is custom-designed, Closet Factory closets have no fixed pr…" at bounding box center [780, 596] width 802 height 117
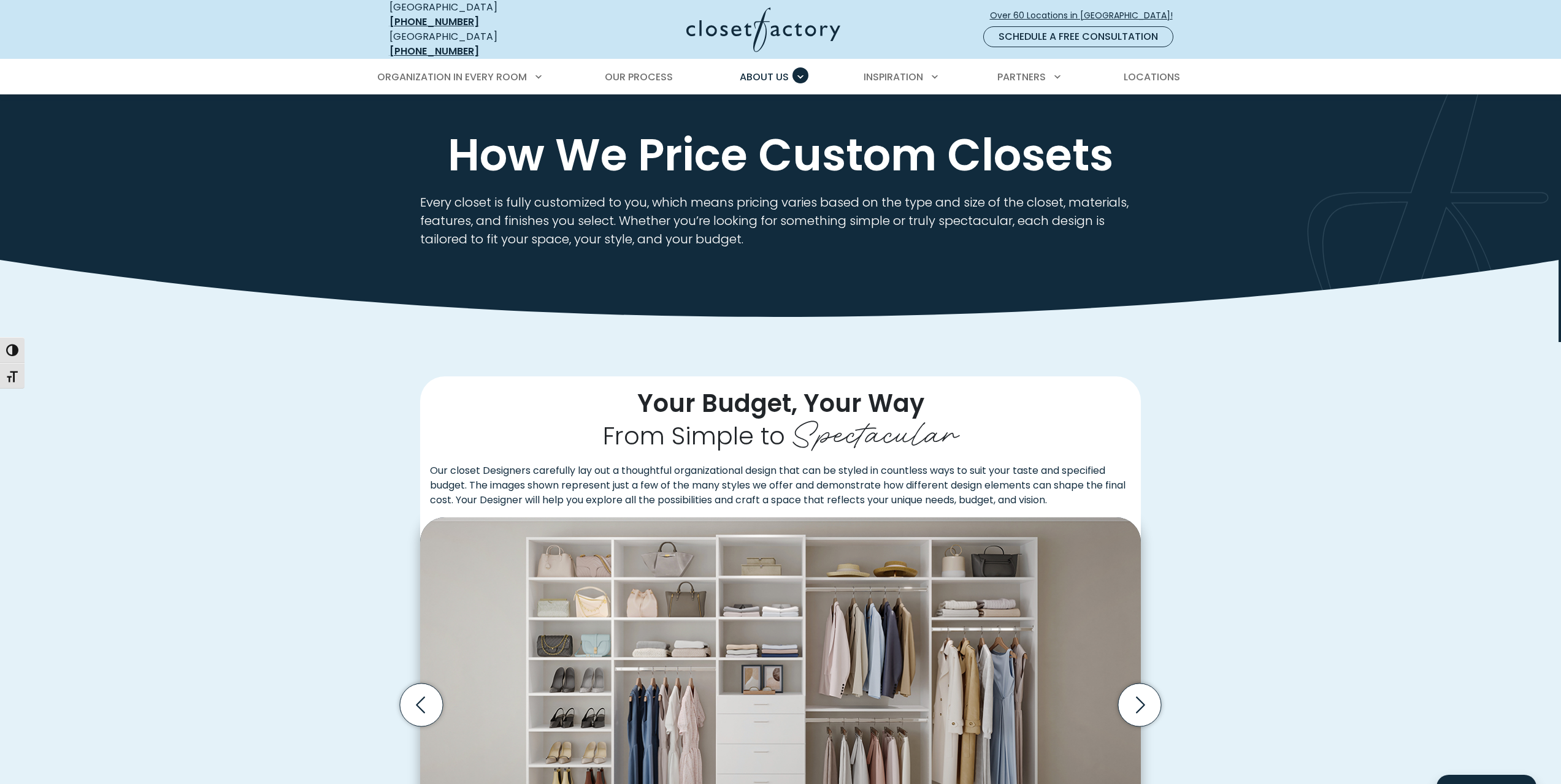
scroll to position [0, 0]
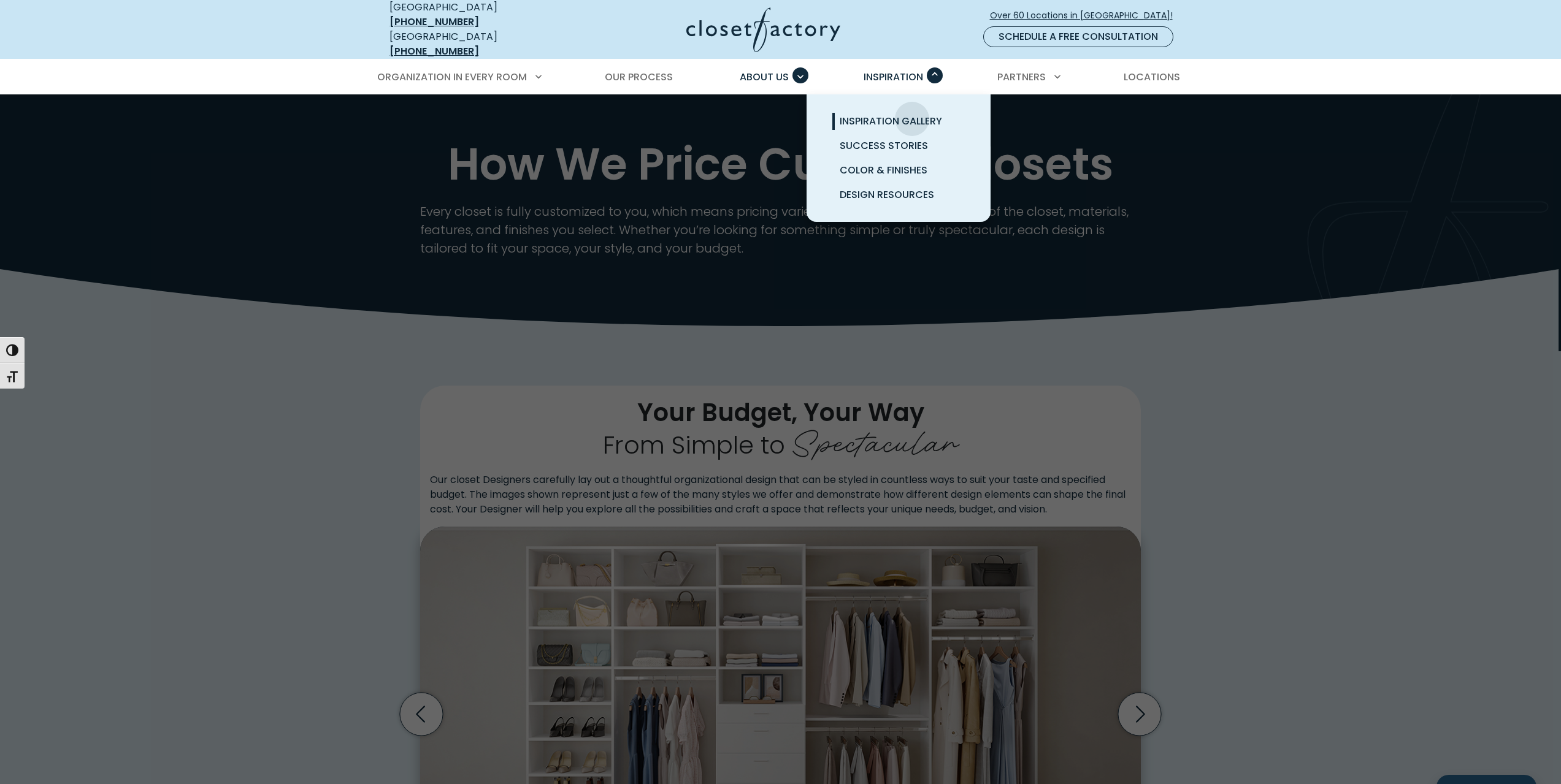
click at [912, 114] on span "Inspiration Gallery" at bounding box center [891, 121] width 103 height 14
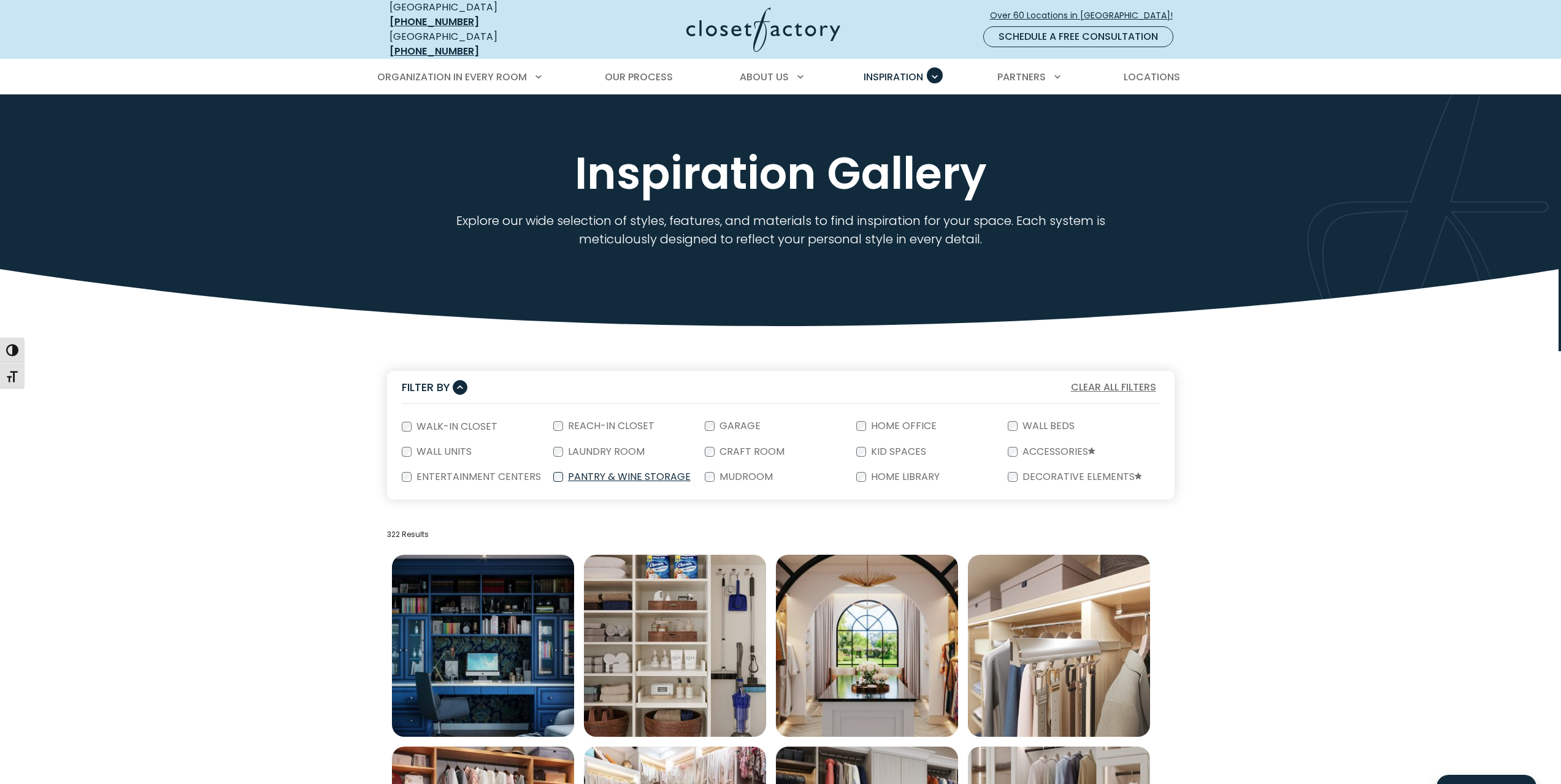
click at [630, 472] on label "Pantry & Wine Storage" at bounding box center [628, 477] width 130 height 10
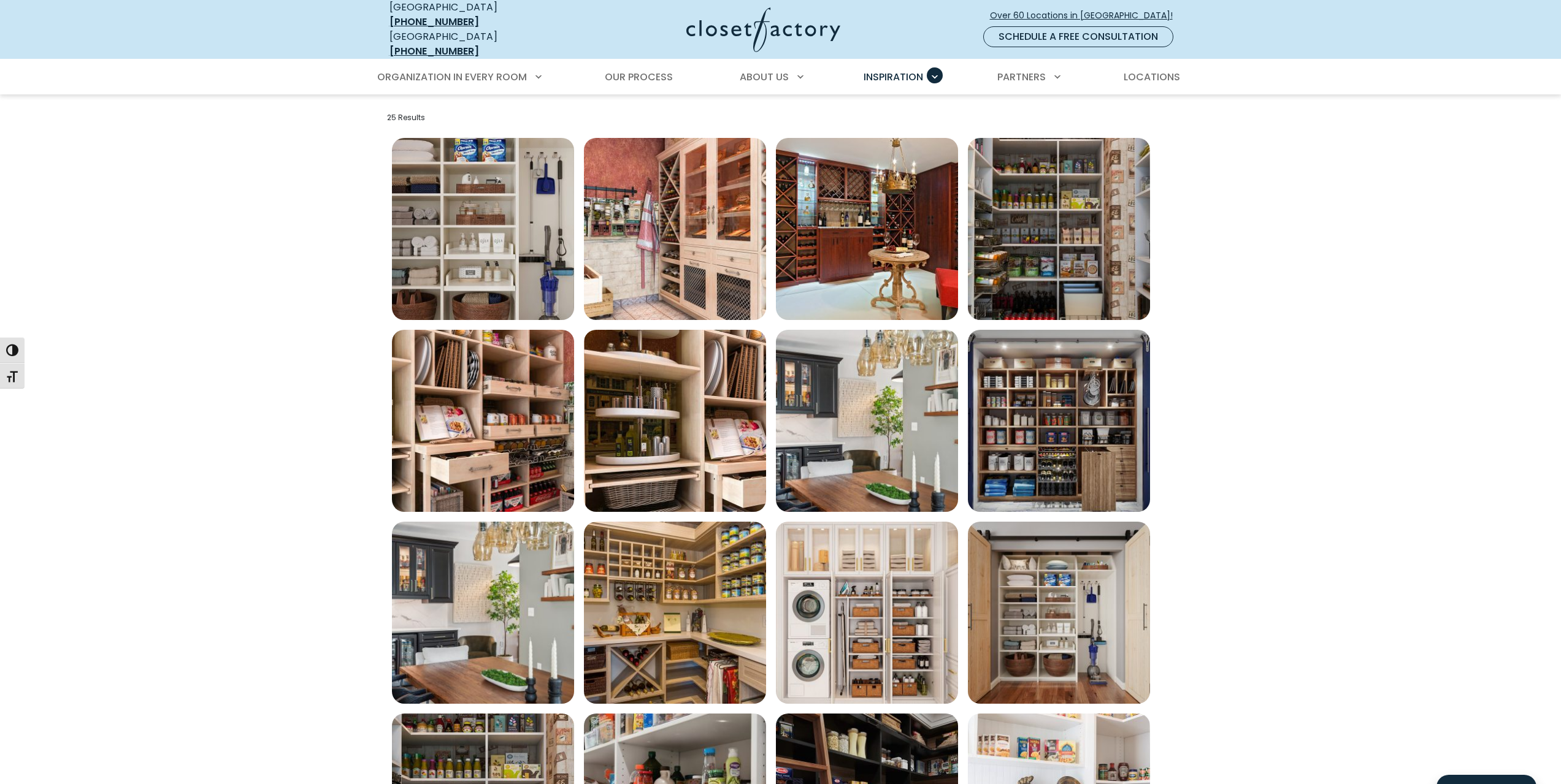
scroll to position [675, 0]
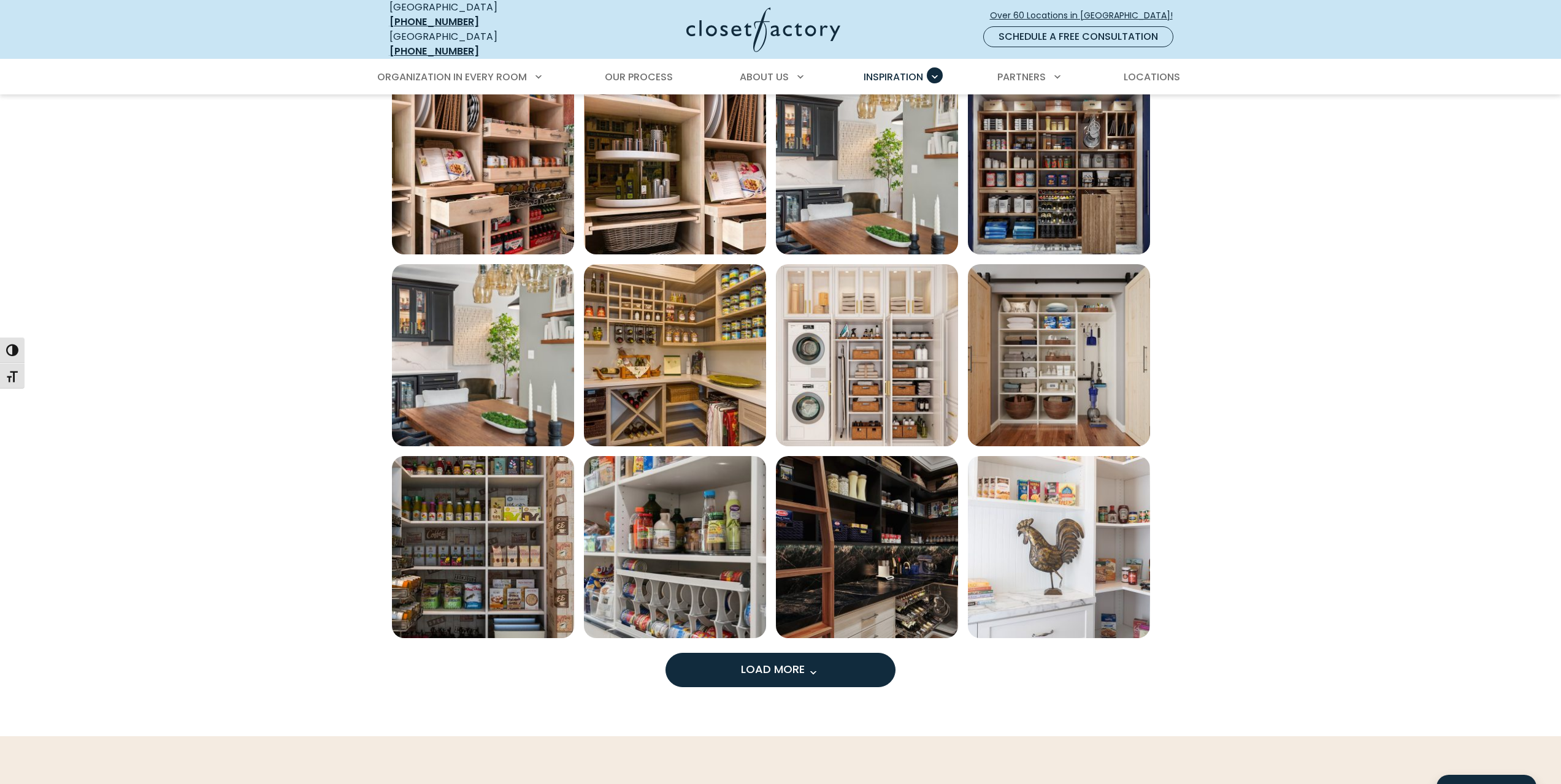
click at [851, 653] on button "Load More" at bounding box center [781, 670] width 230 height 34
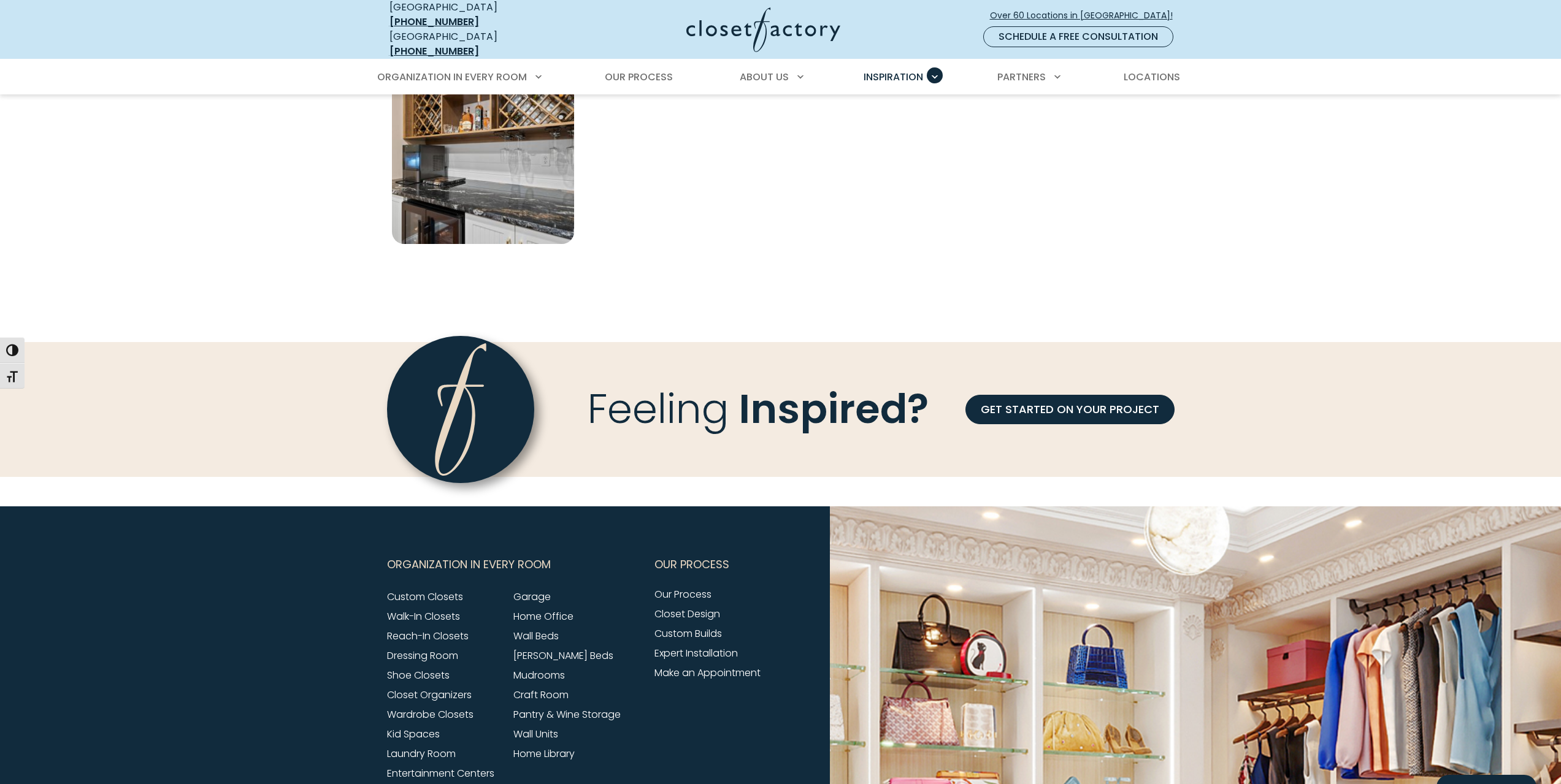
scroll to position [1655, 0]
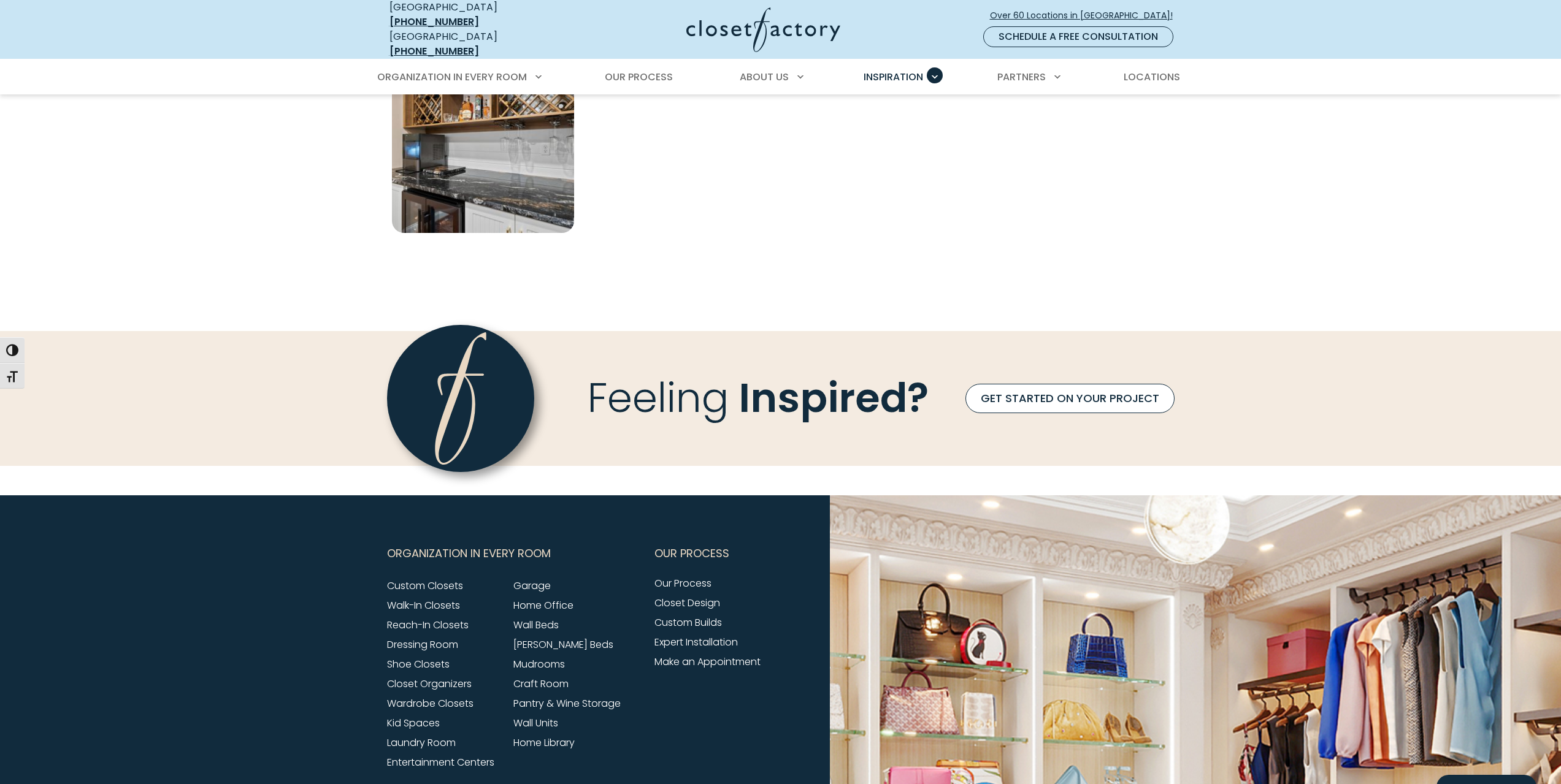
click at [1108, 388] on link "GET STARTED ON YOUR PROJECT" at bounding box center [1070, 399] width 209 height 29
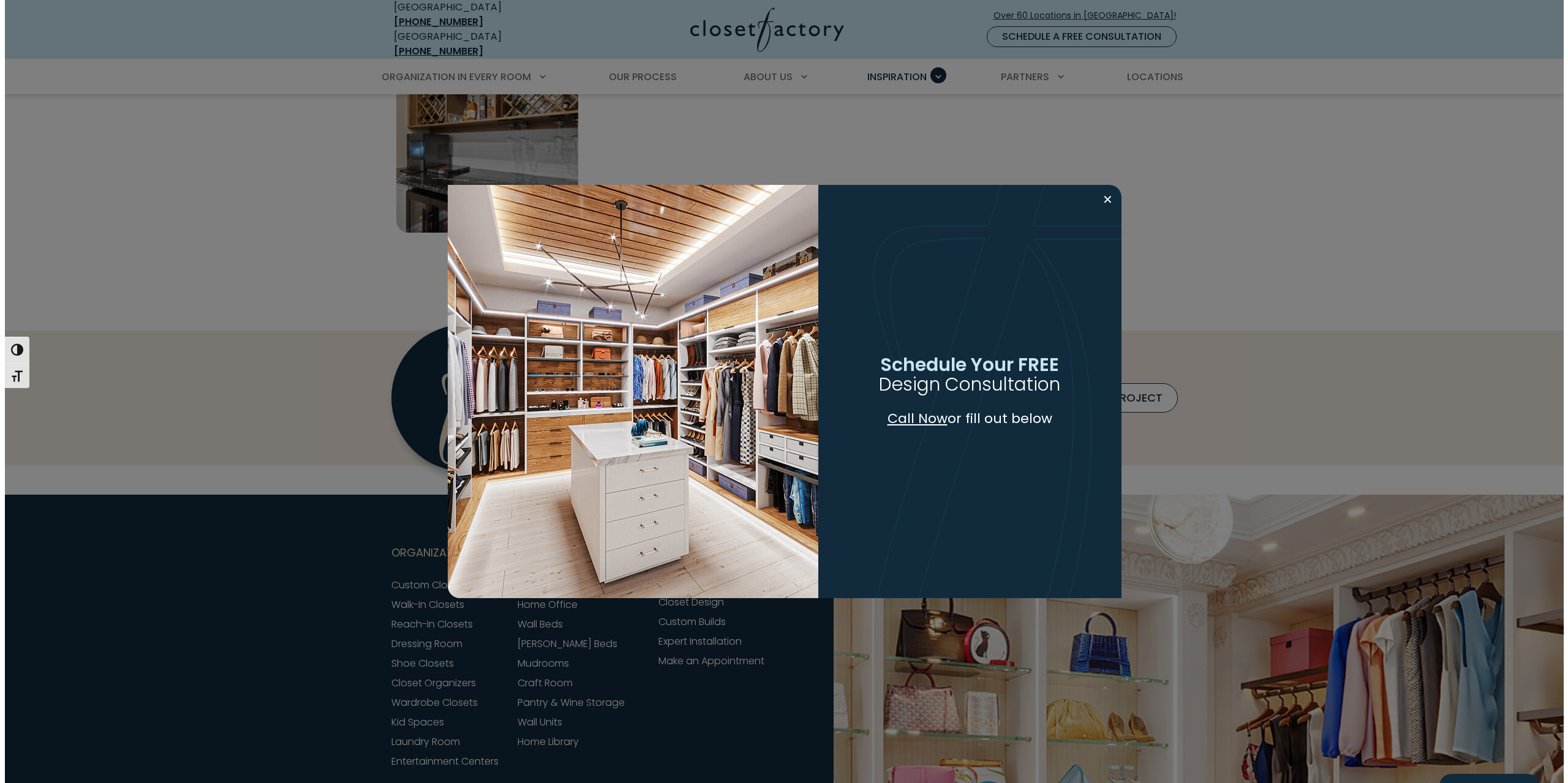
scroll to position [1654, 0]
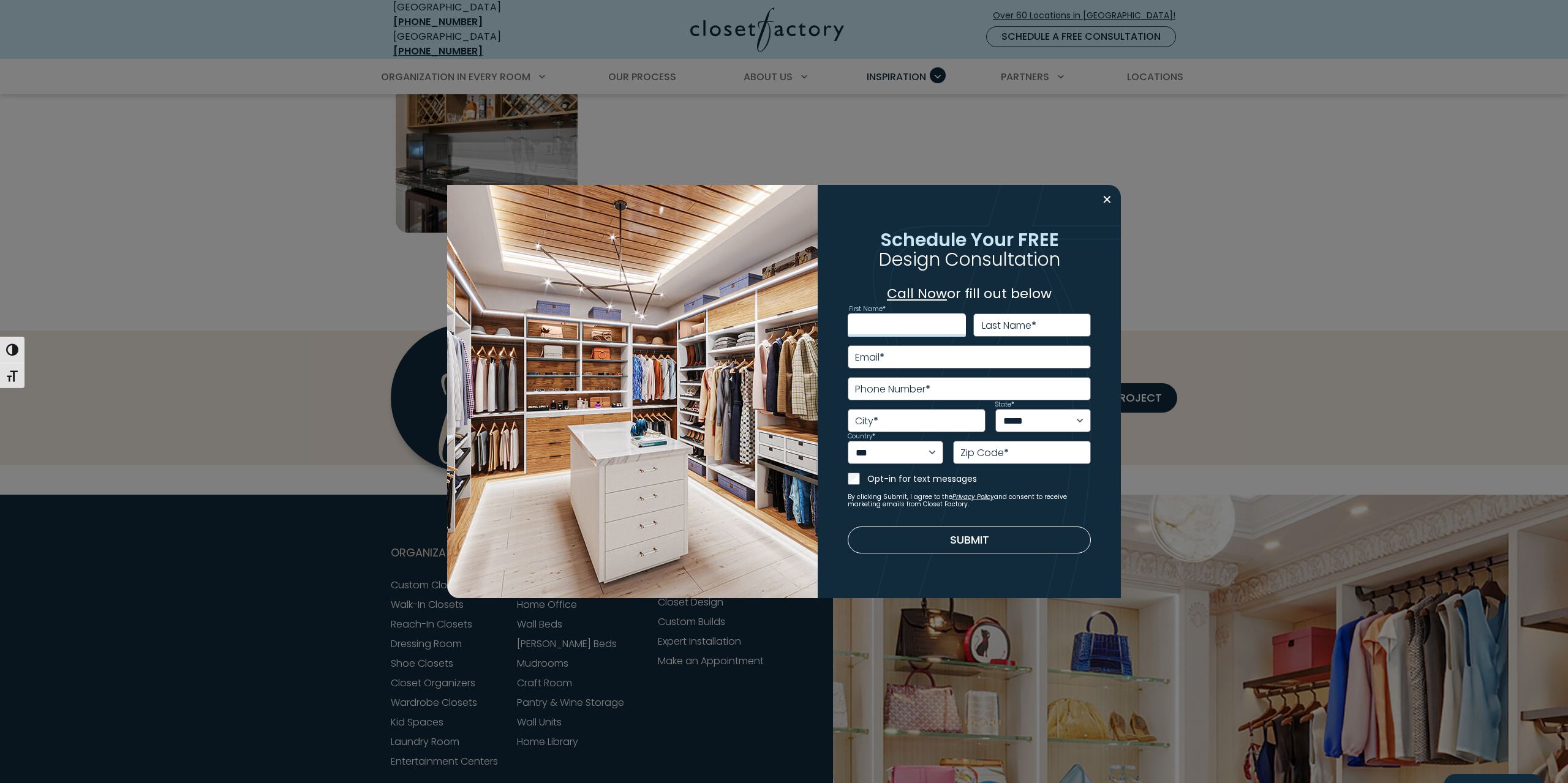
click at [916, 332] on input "First Name *" at bounding box center [906, 325] width 118 height 24
type input "*******"
type input "*****"
type input "**********"
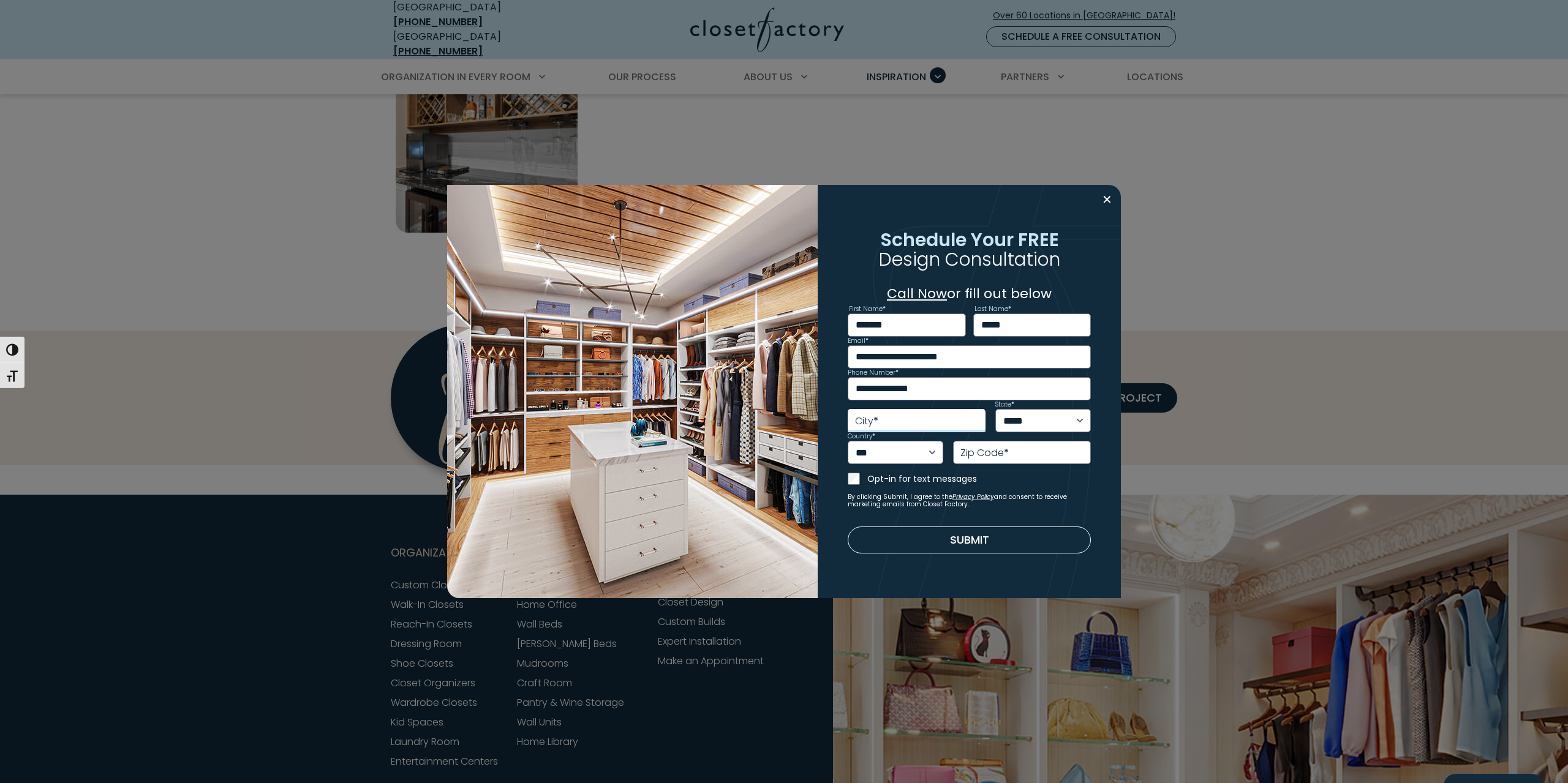
click at [931, 425] on input "City *" at bounding box center [916, 420] width 138 height 24
type input "**********"
select select "**"
type input "*****"
drag, startPoint x: 1002, startPoint y: 356, endPoint x: 833, endPoint y: 354, distance: 169.0
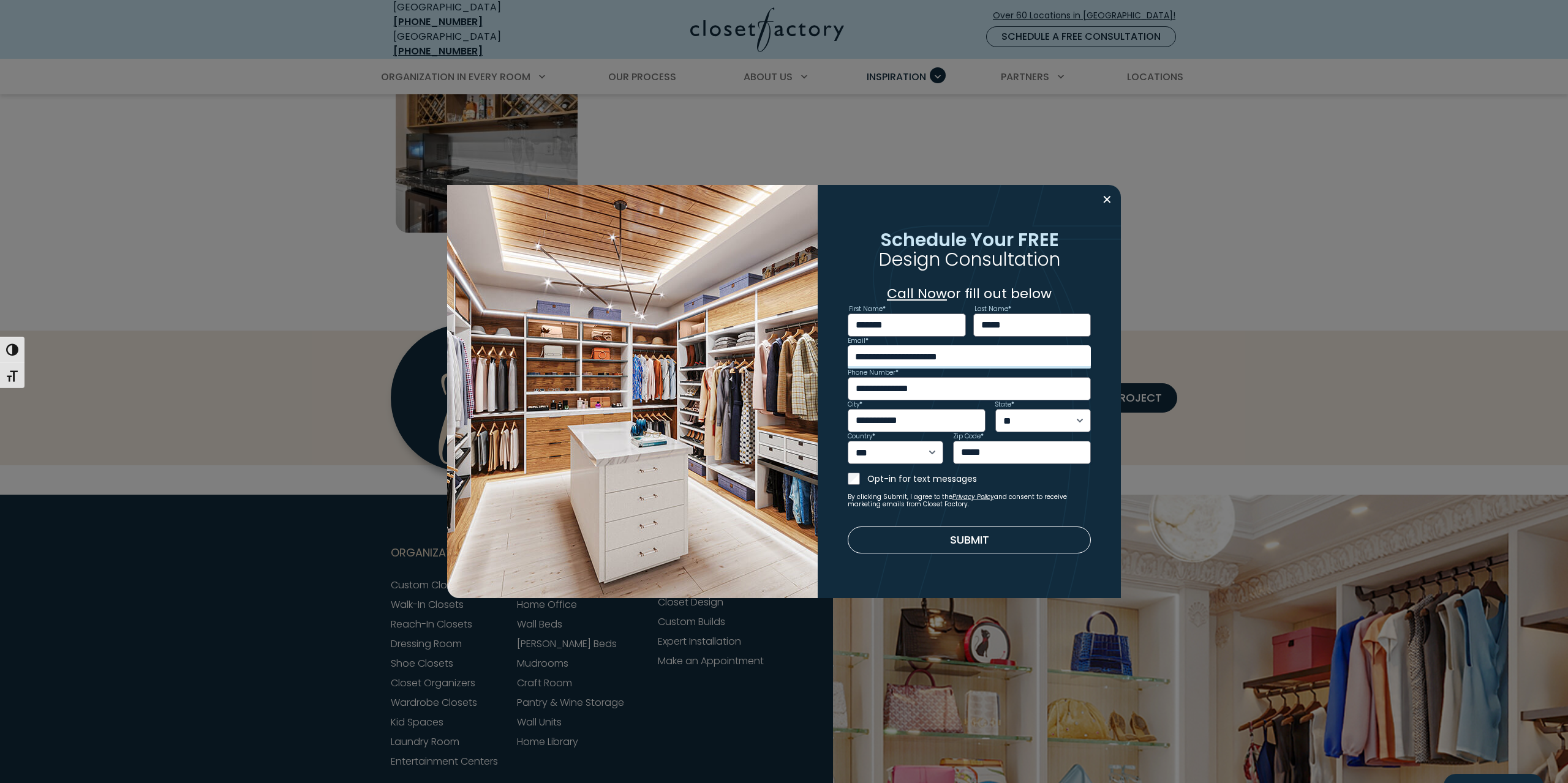
click at [833, 354] on div "**********" at bounding box center [969, 391] width 273 height 363
click at [950, 536] on button "Submit" at bounding box center [969, 539] width 244 height 27
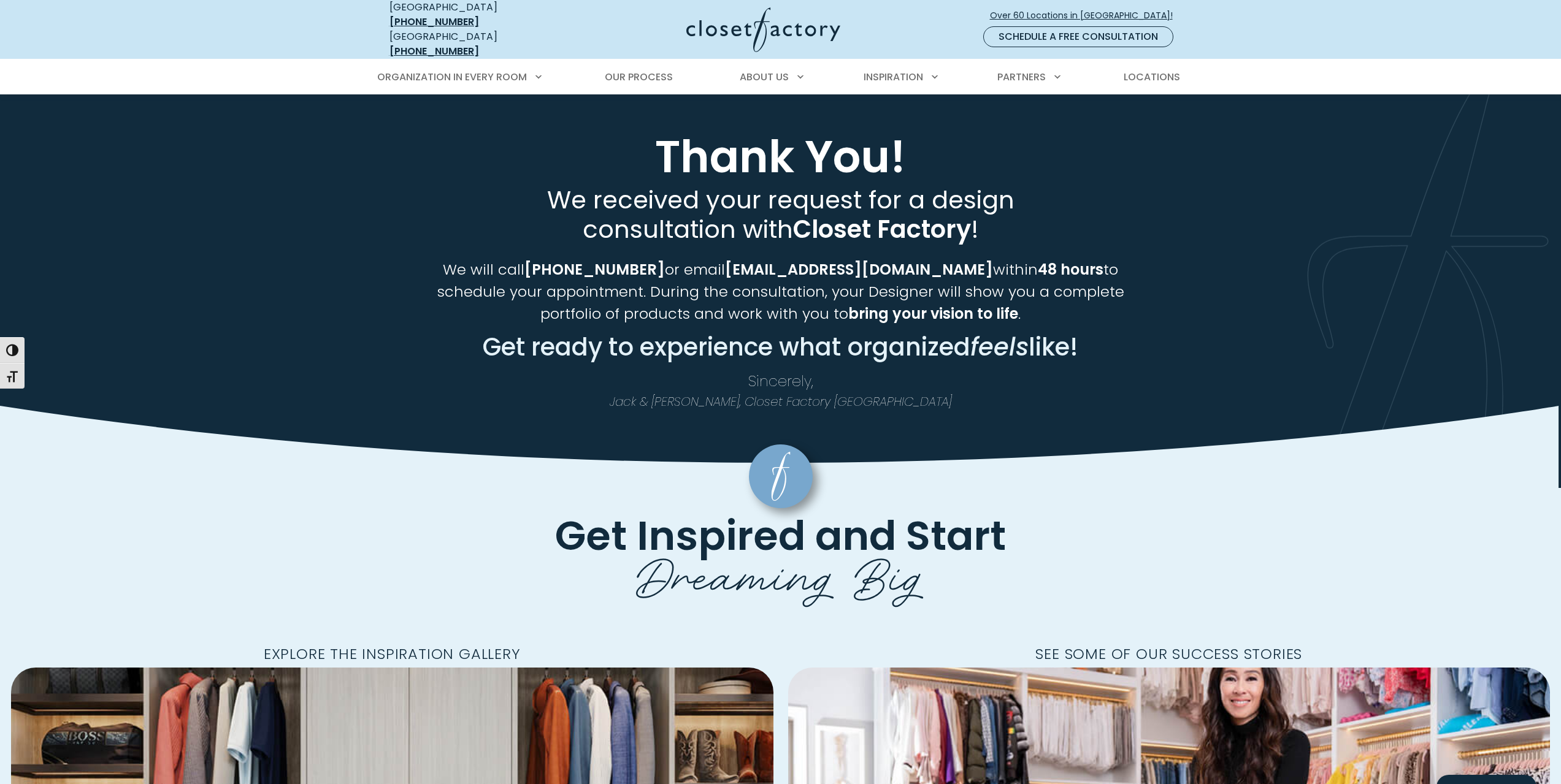
drag, startPoint x: 537, startPoint y: 184, endPoint x: 1094, endPoint y: 321, distance: 573.6
click at [1094, 321] on div "We received your request for a design consultation with Closet Factory ! We wil…" at bounding box center [780, 298] width 735 height 226
click at [945, 144] on h1 "Thank You!" at bounding box center [780, 157] width 787 height 47
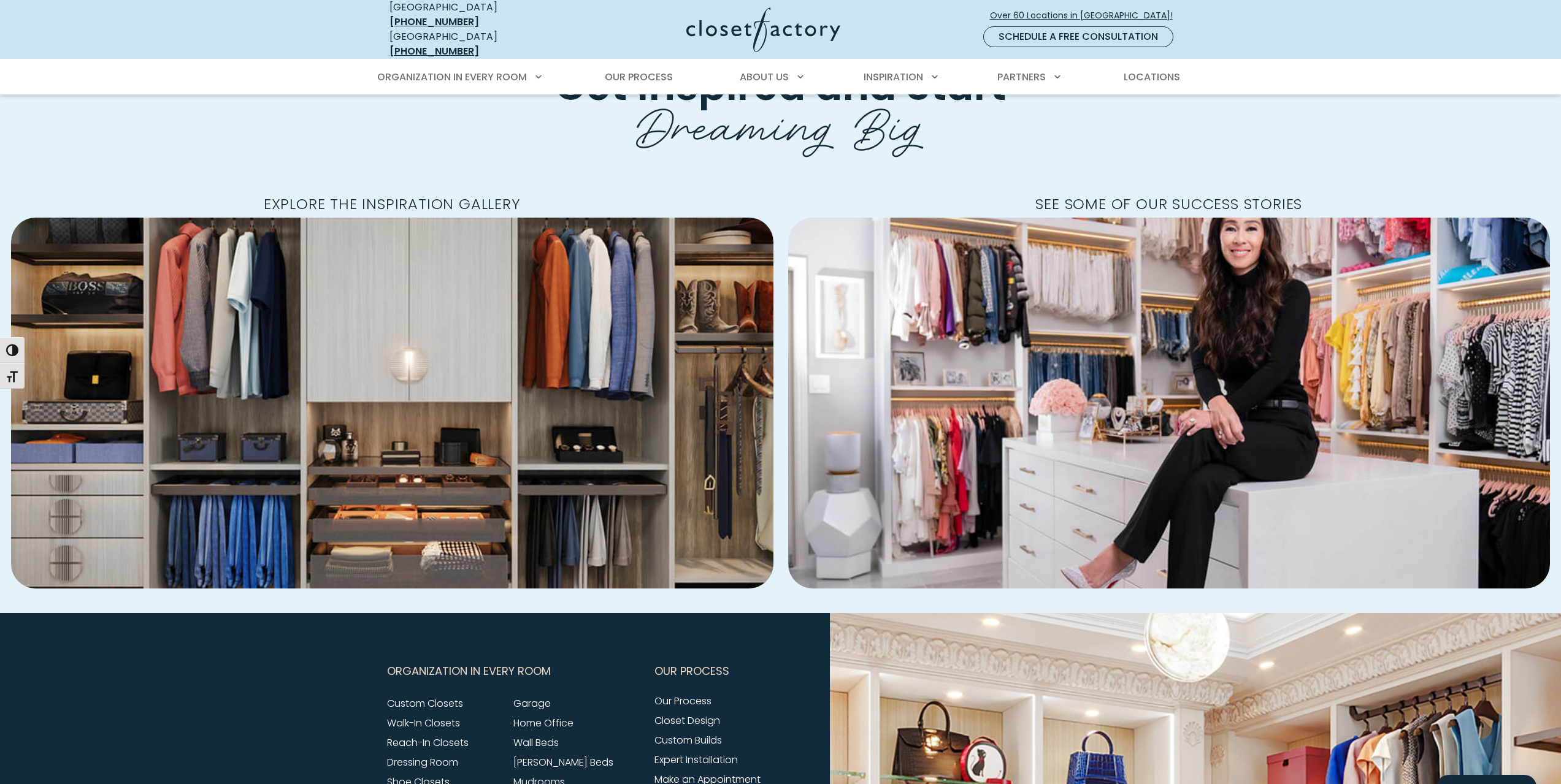
scroll to position [797, 0]
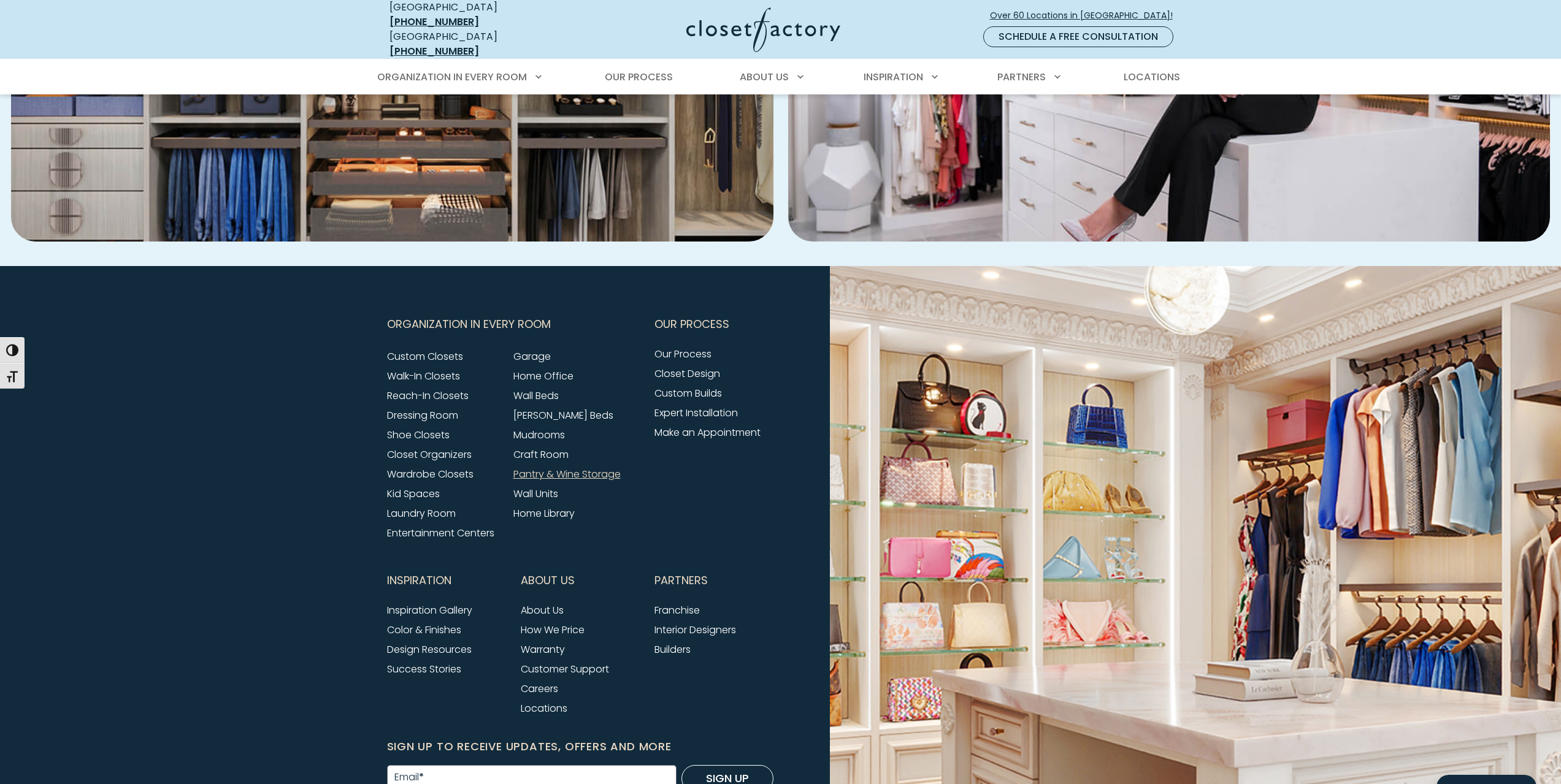
click at [581, 467] on link "Pantry & Wine Storage" at bounding box center [567, 474] width 108 height 14
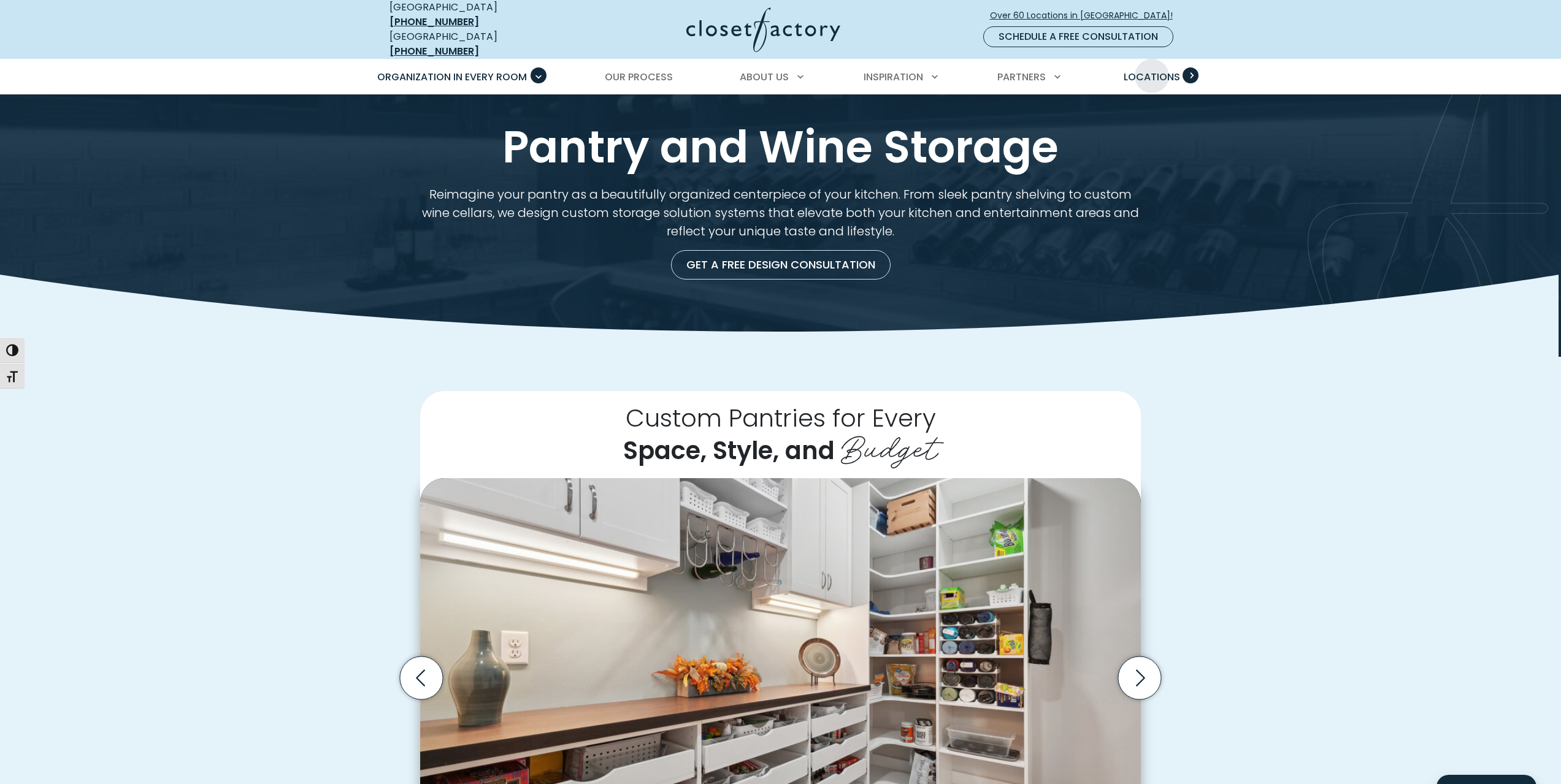
click at [1152, 70] on span "Locations" at bounding box center [1151, 77] width 56 height 14
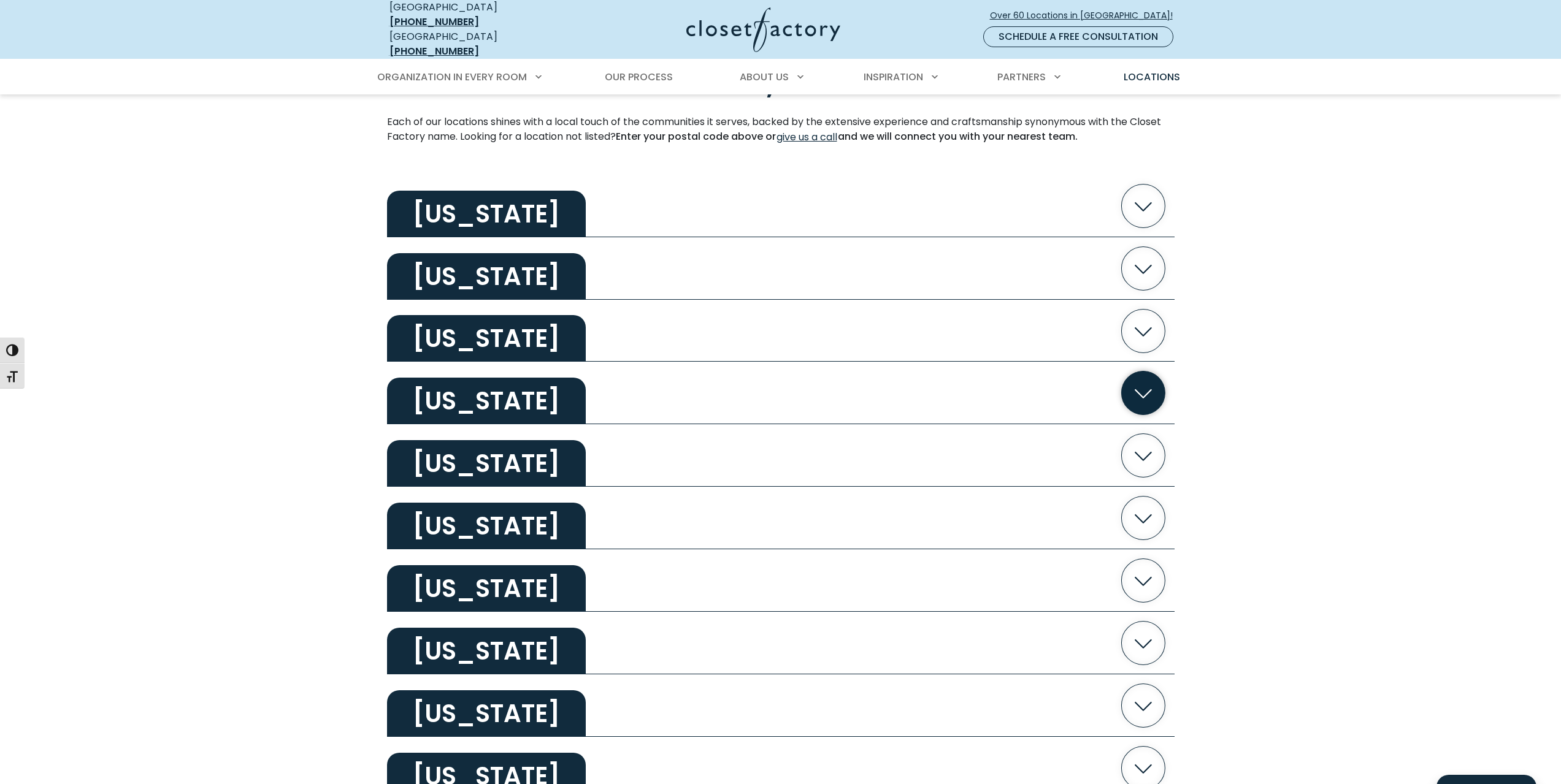
scroll to position [368, 0]
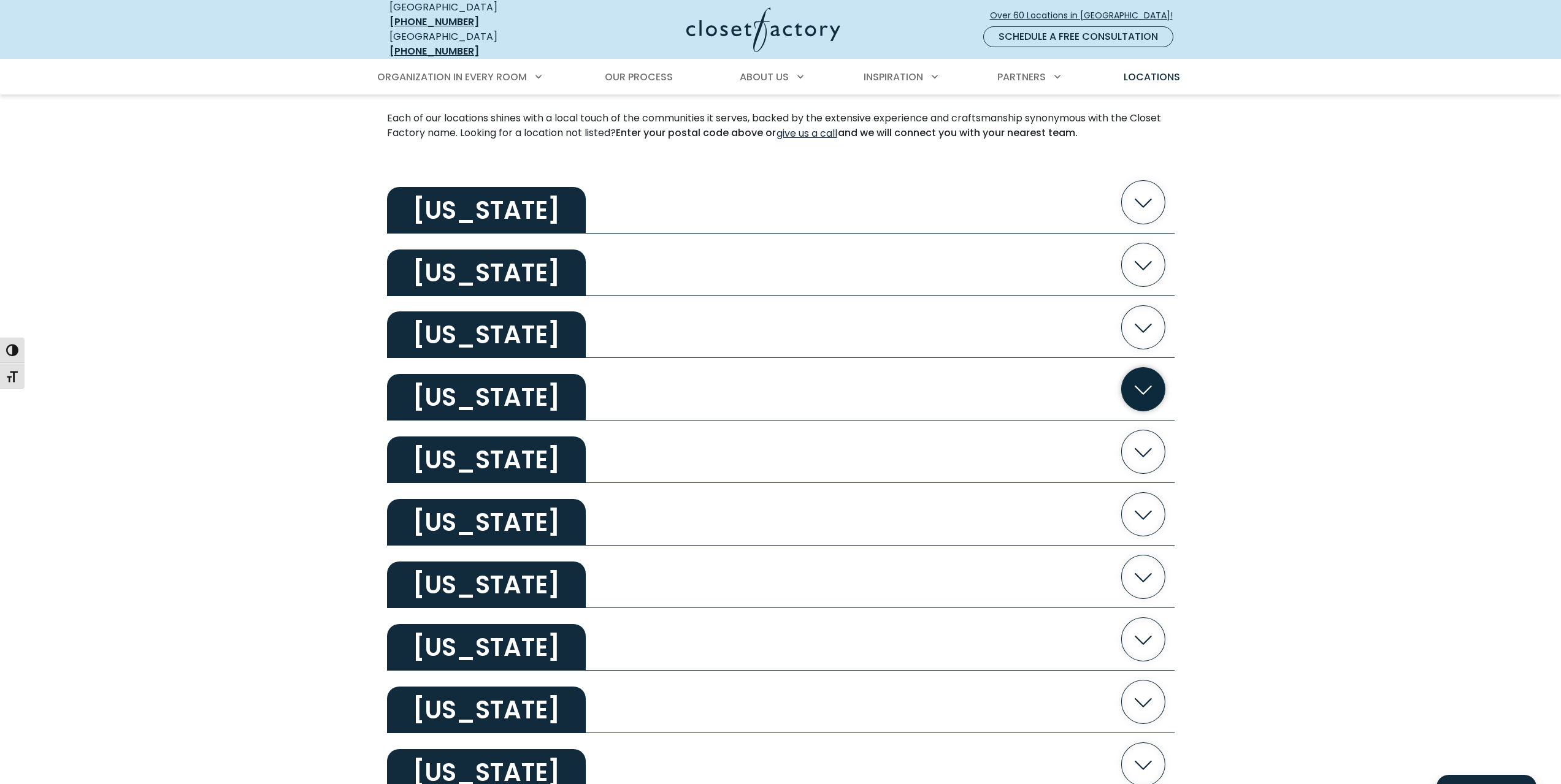
click at [1157, 379] on icon "button" at bounding box center [1142, 389] width 43 height 43
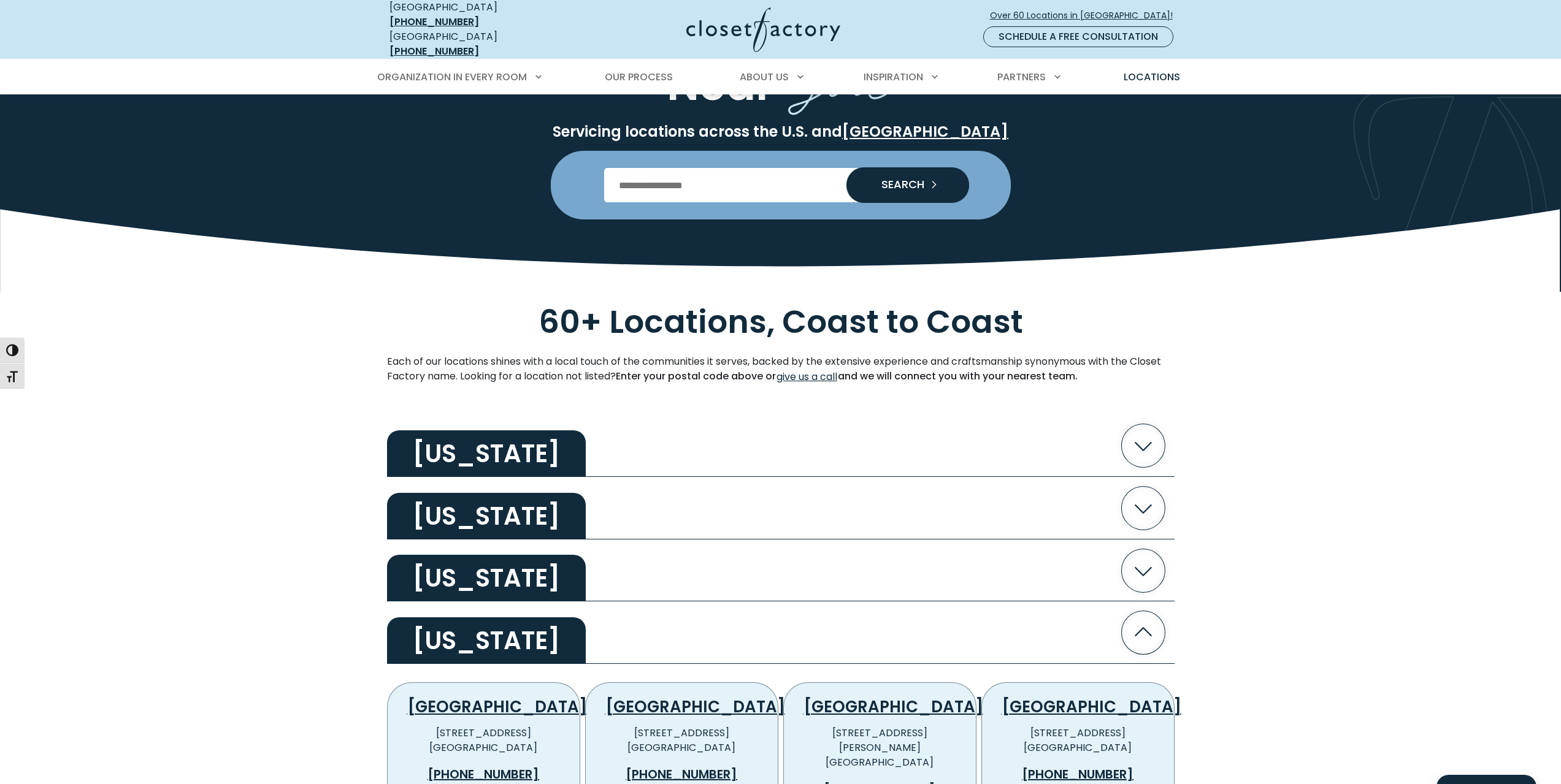
scroll to position [0, 0]
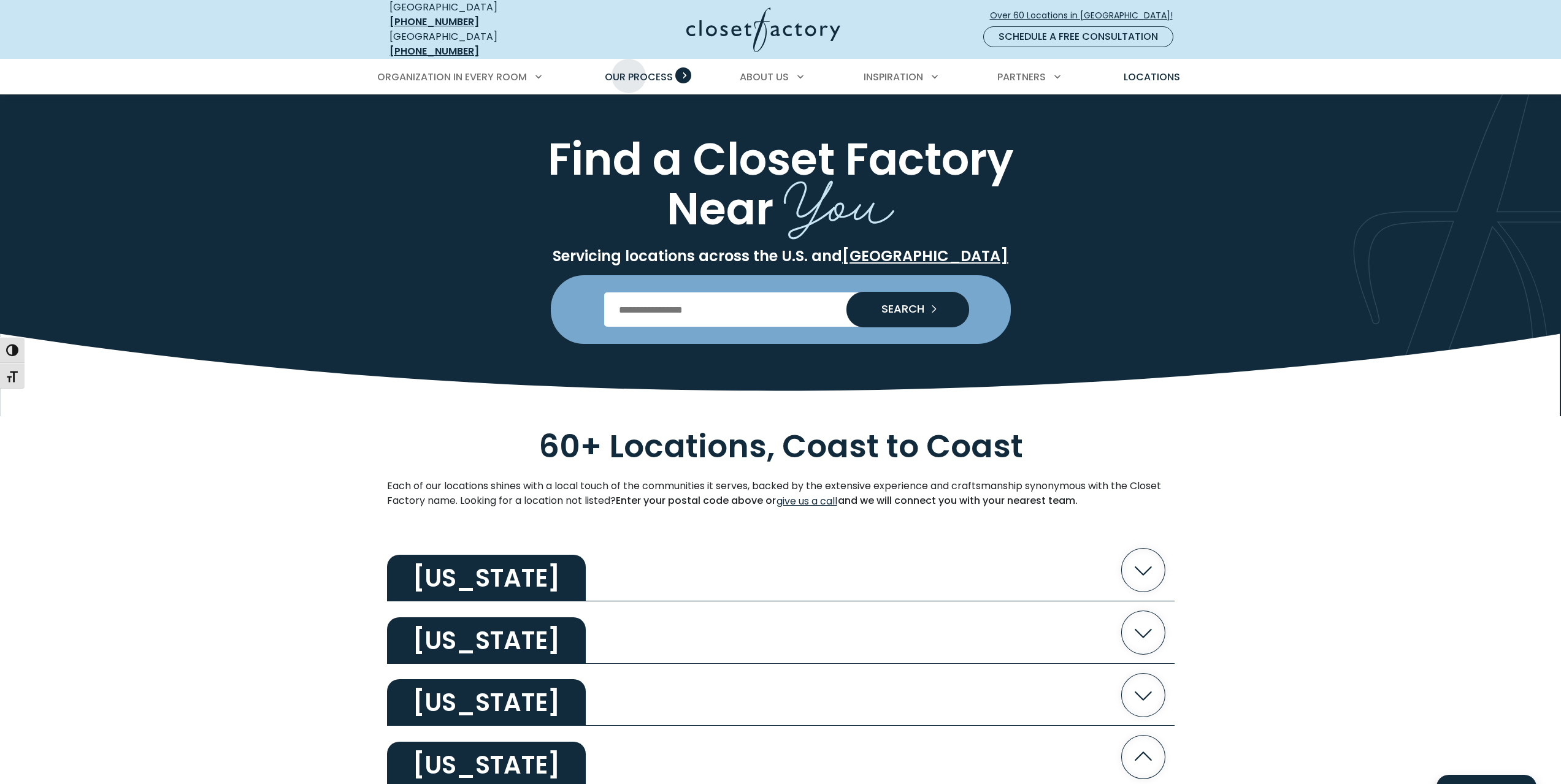
click at [628, 70] on span "Our Process" at bounding box center [638, 77] width 68 height 14
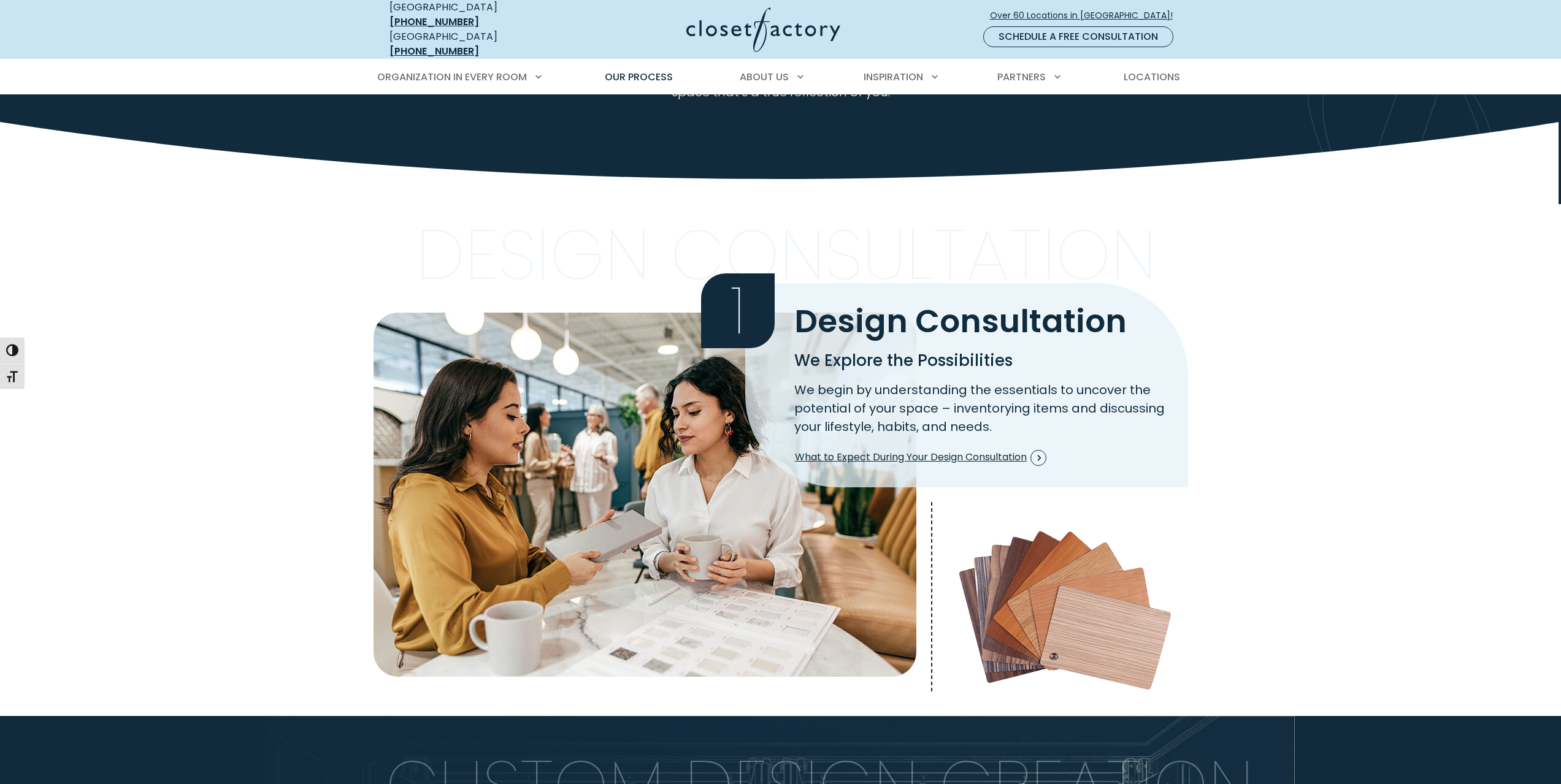
scroll to position [122, 0]
